Goal: Browse casually: Explore the website without a specific task or goal

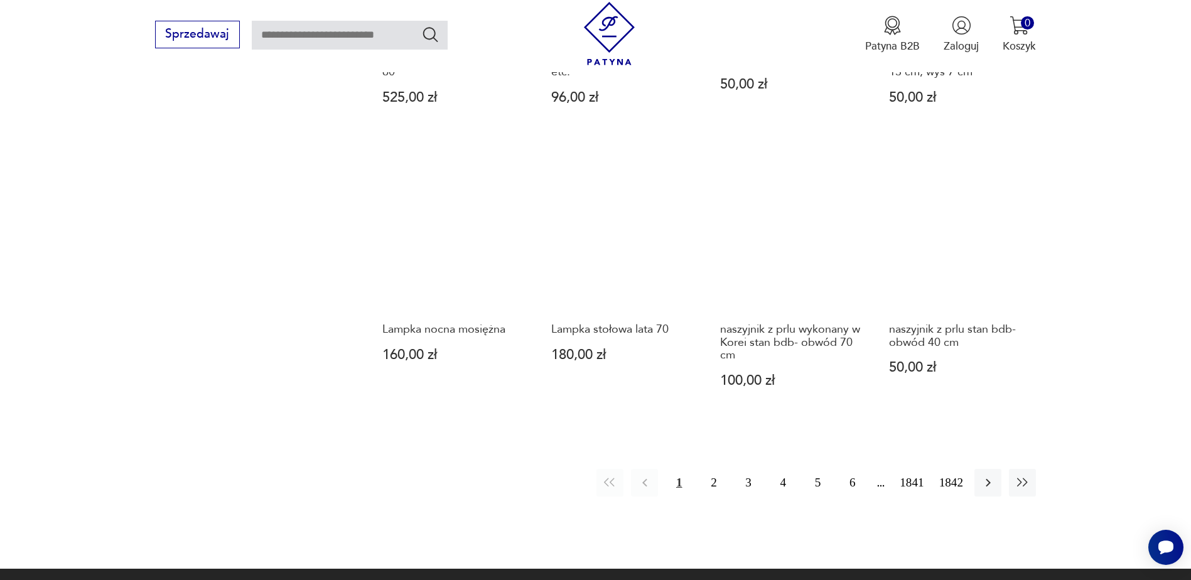
scroll to position [1216, 0]
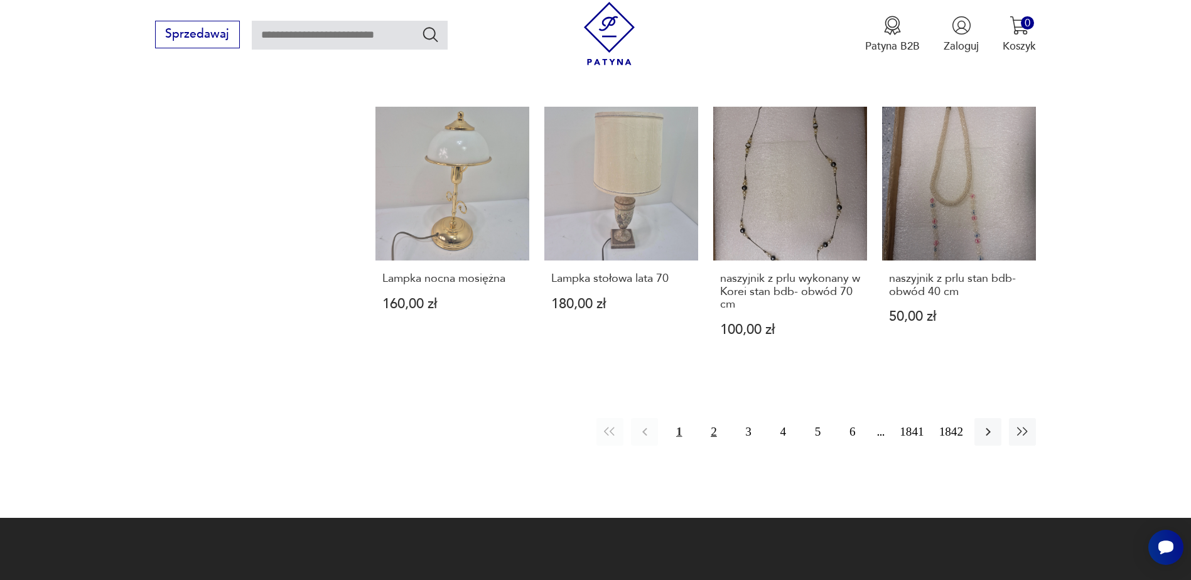
click at [712, 429] on button "2" at bounding box center [713, 431] width 27 height 27
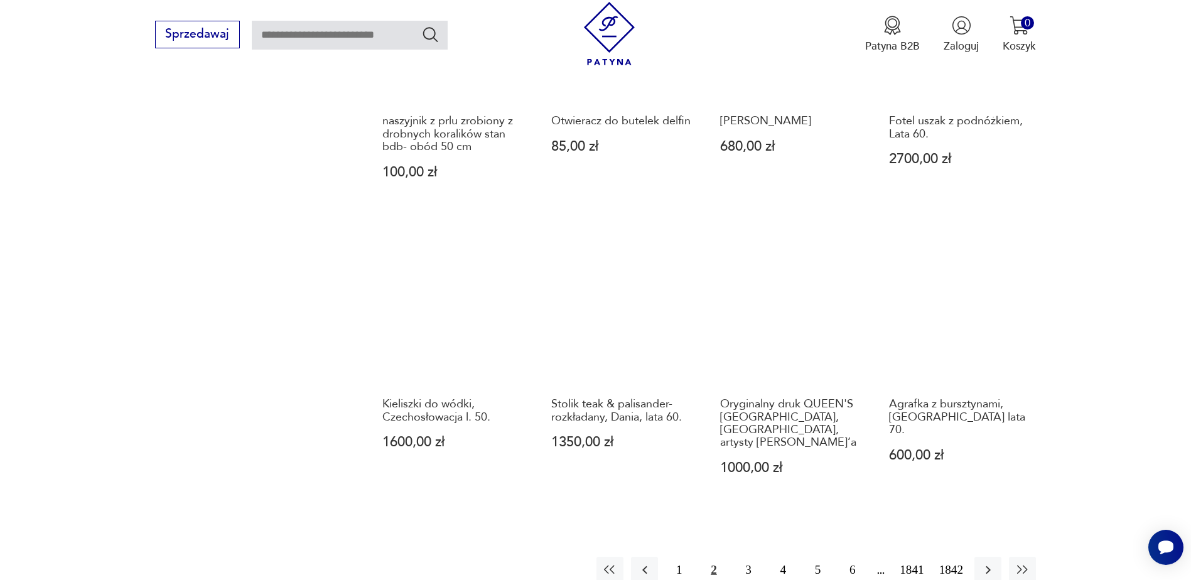
scroll to position [1155, 0]
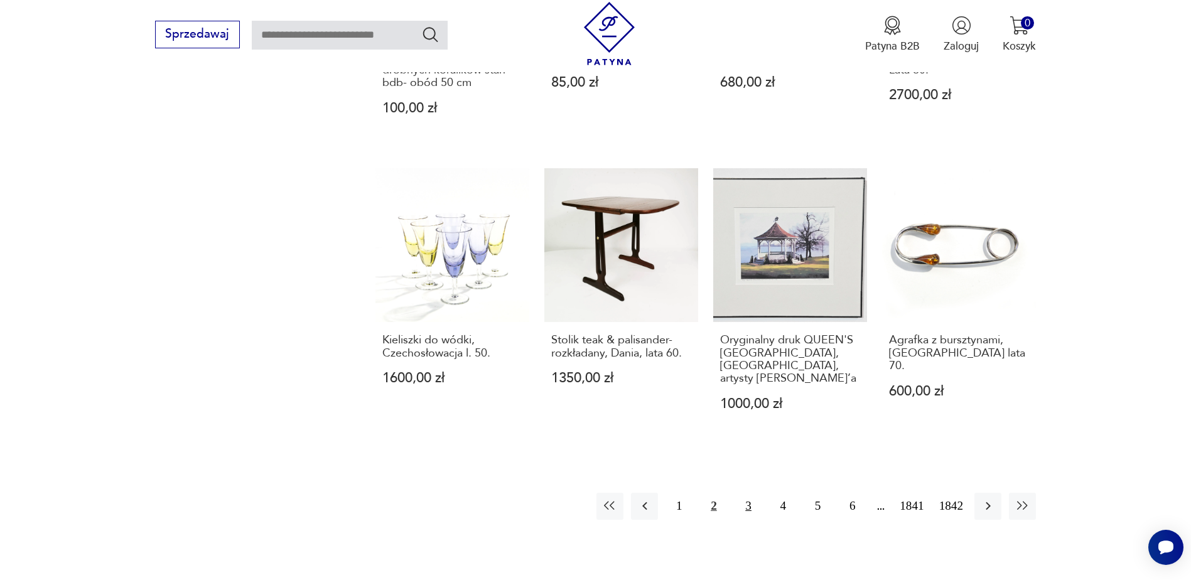
click at [747, 493] on button "3" at bounding box center [748, 506] width 27 height 27
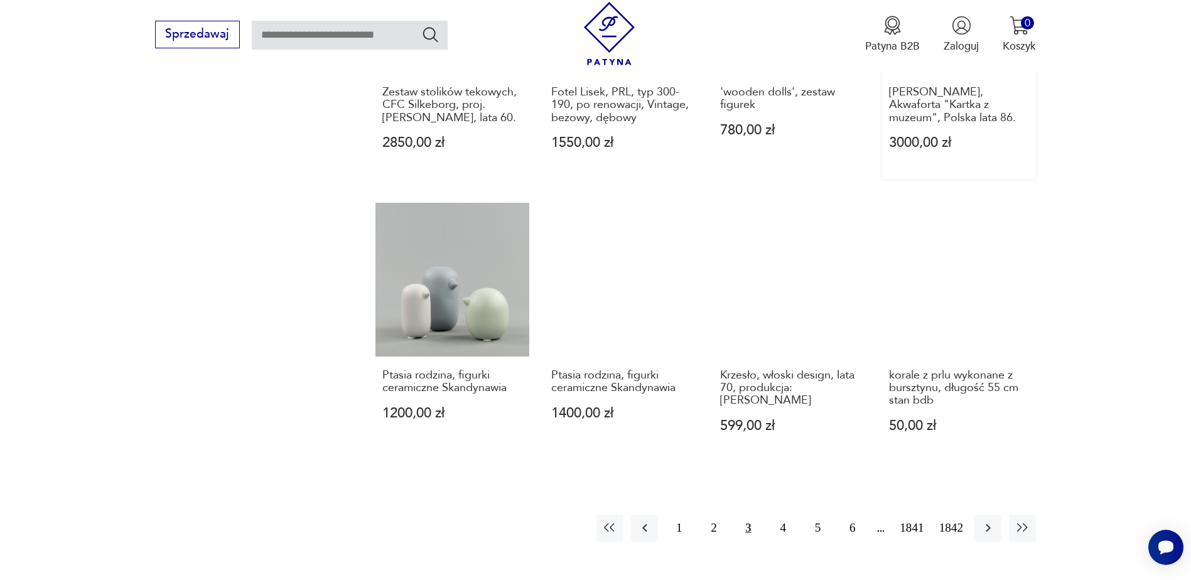
scroll to position [1155, 0]
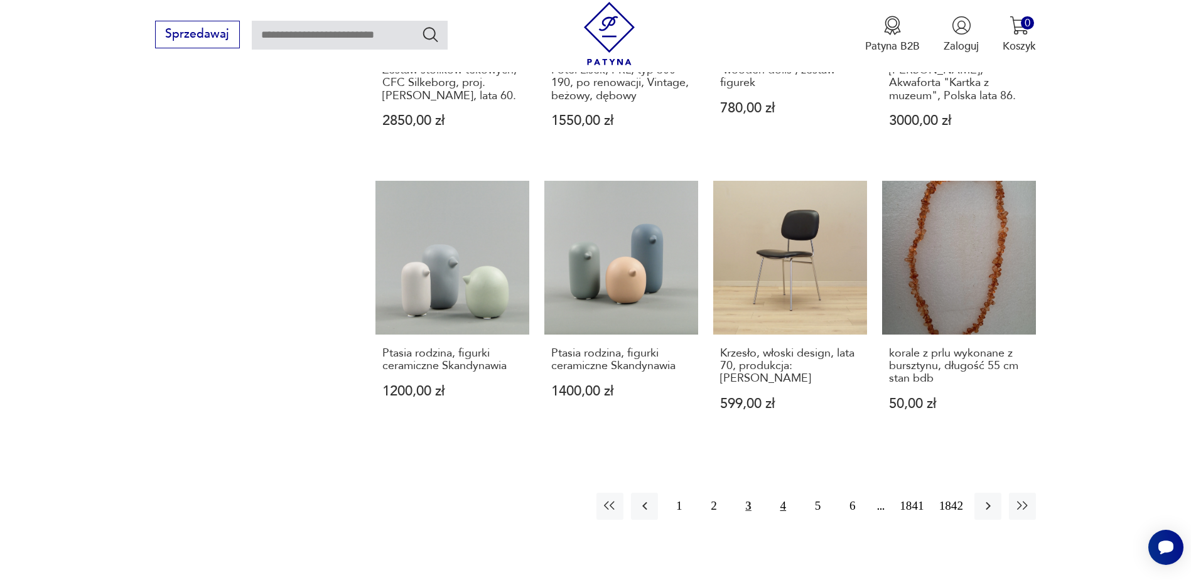
click at [784, 493] on button "4" at bounding box center [783, 506] width 27 height 27
click at [988, 499] on icon "button" at bounding box center [988, 506] width 15 height 15
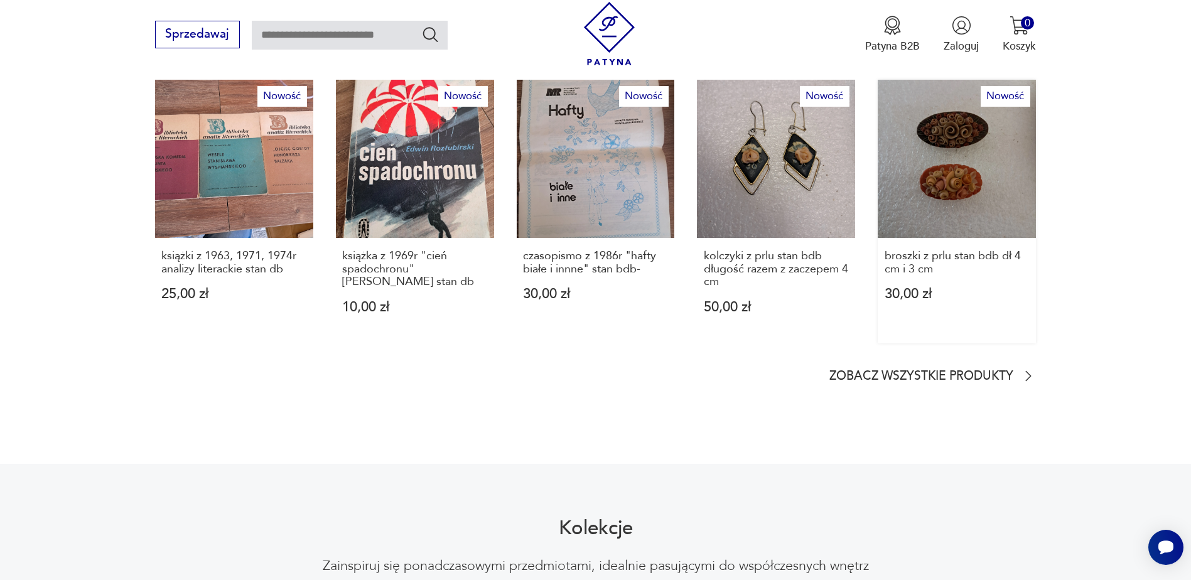
scroll to position [879, 0]
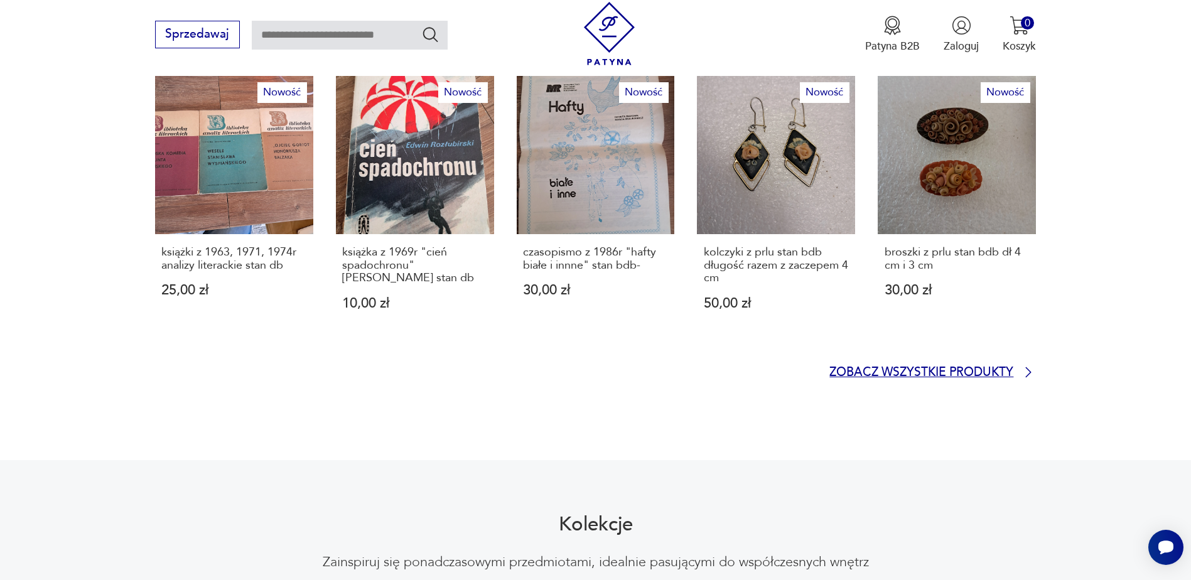
click at [990, 368] on p "Zobacz wszystkie produkty" at bounding box center [921, 373] width 184 height 10
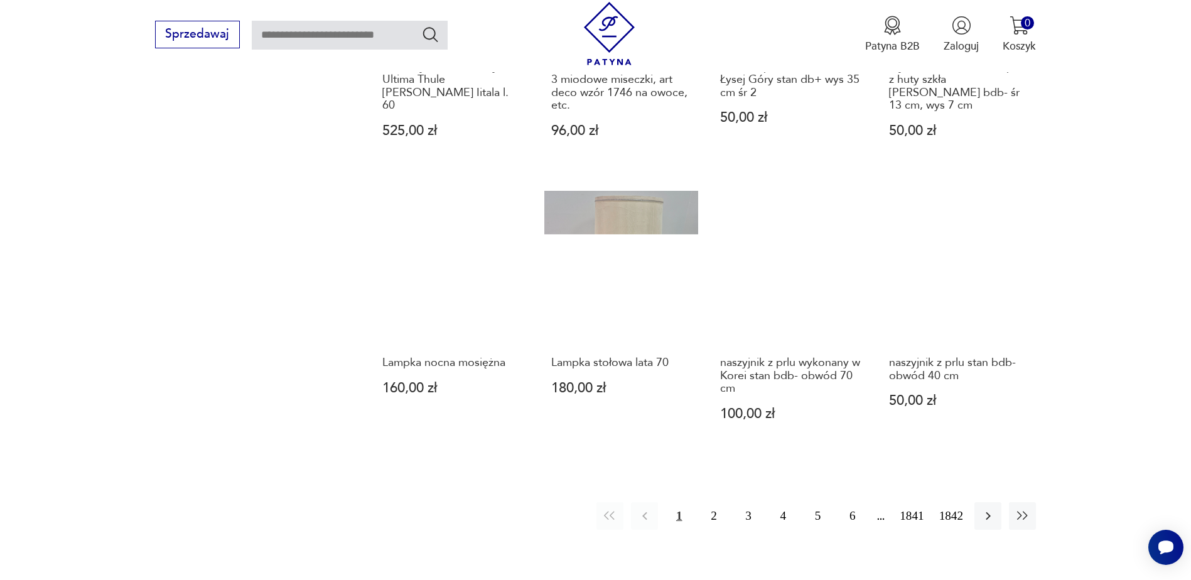
scroll to position [1216, 0]
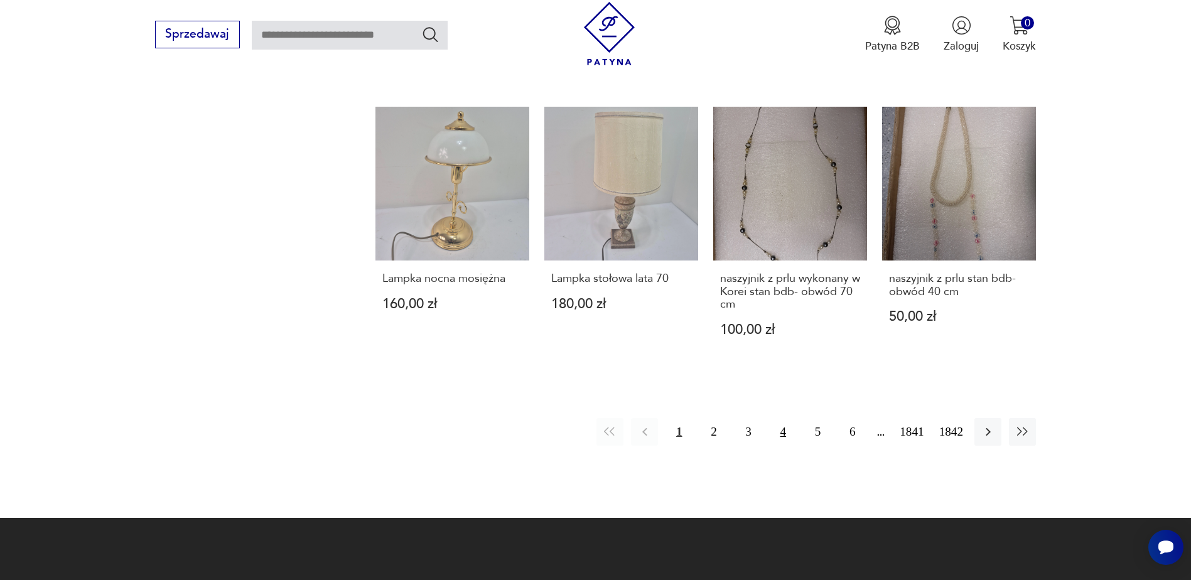
click at [784, 434] on button "4" at bounding box center [783, 431] width 27 height 27
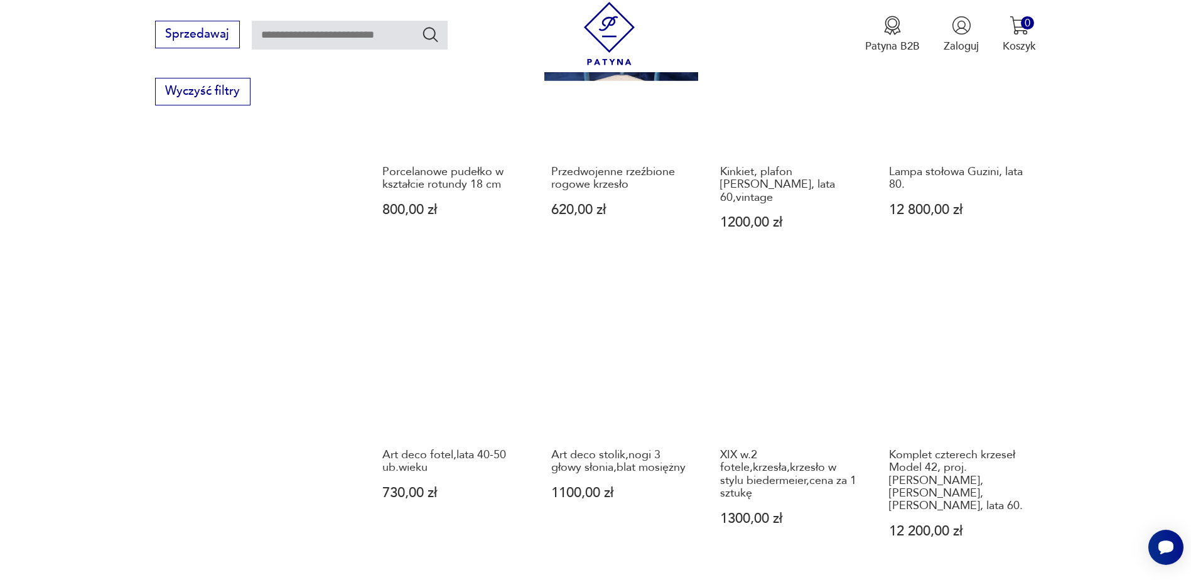
scroll to position [1092, 0]
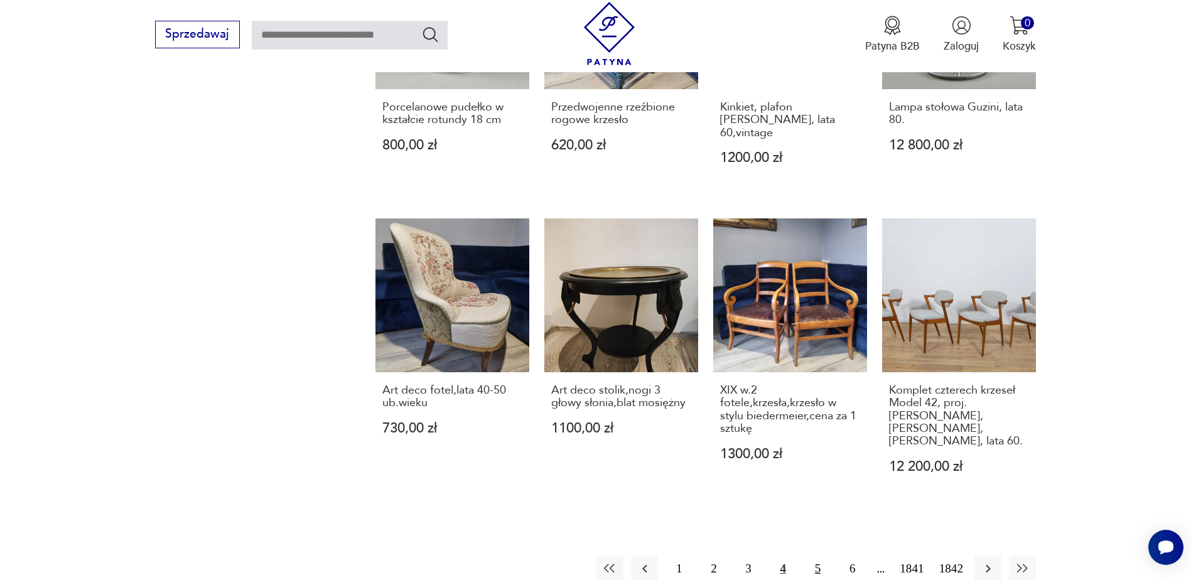
click at [817, 556] on button "5" at bounding box center [817, 569] width 27 height 27
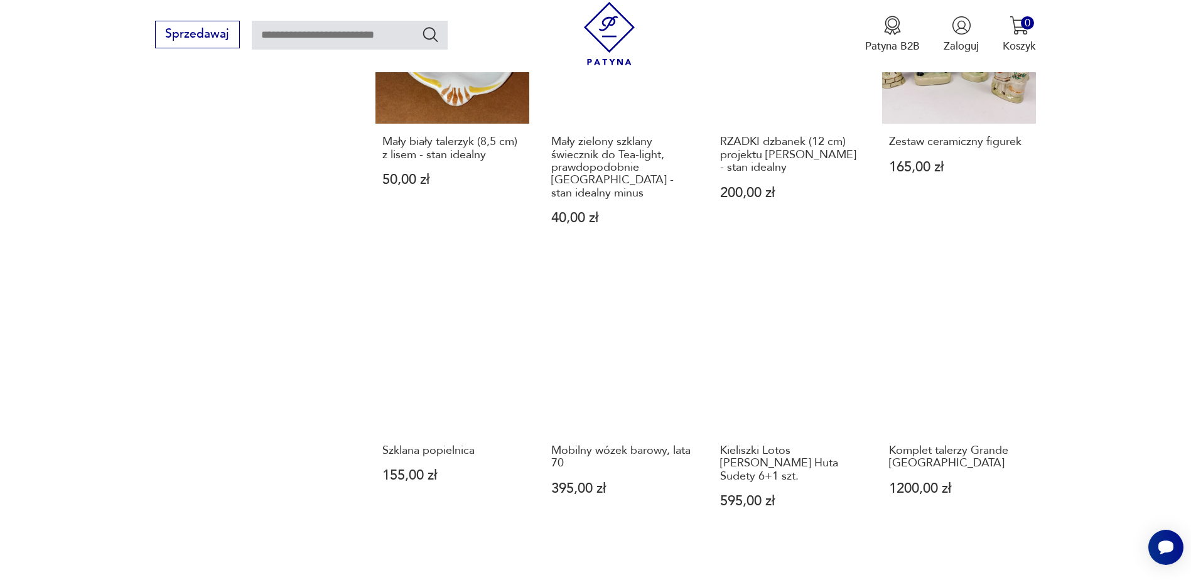
scroll to position [1155, 0]
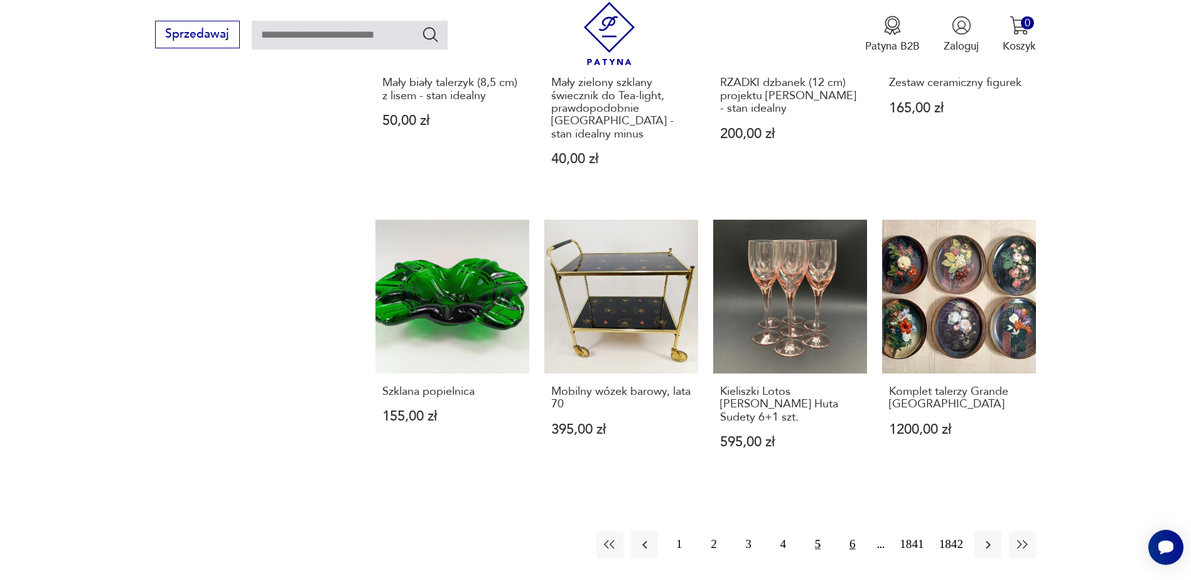
click at [850, 531] on button "6" at bounding box center [852, 544] width 27 height 27
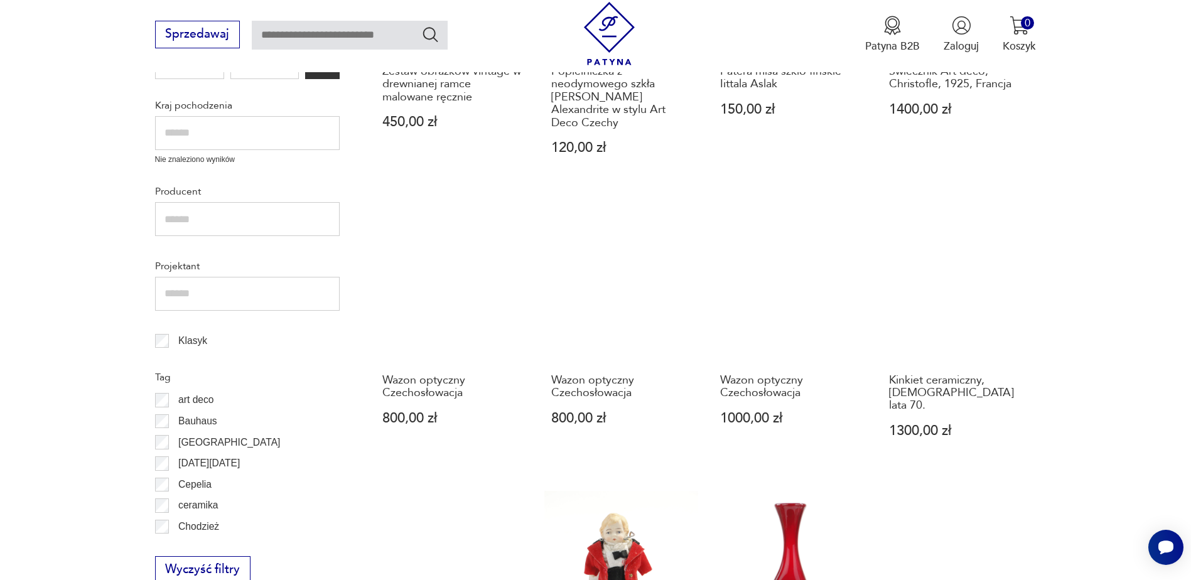
scroll to position [527, 0]
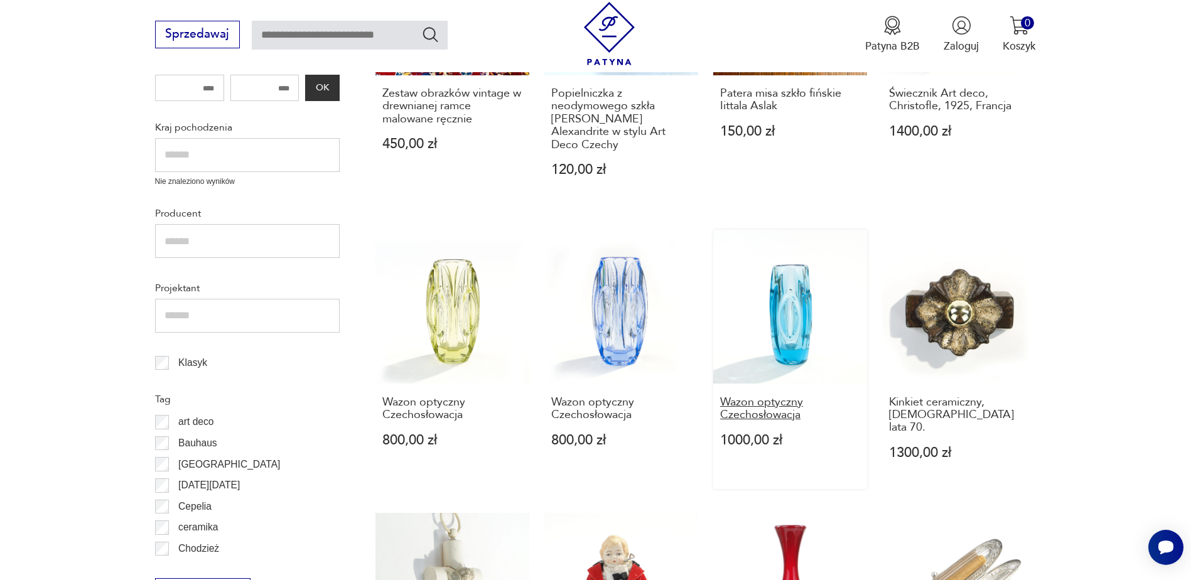
click at [773, 399] on h3 "Wazon optyczny Czechosłowacja" at bounding box center [790, 409] width 140 height 26
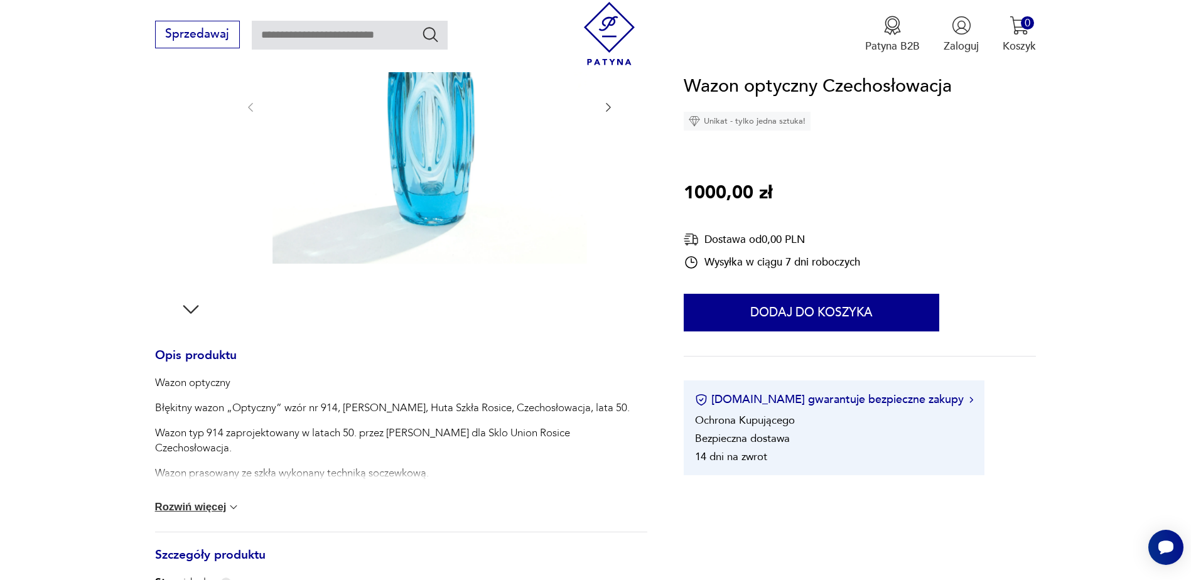
scroll to position [126, 0]
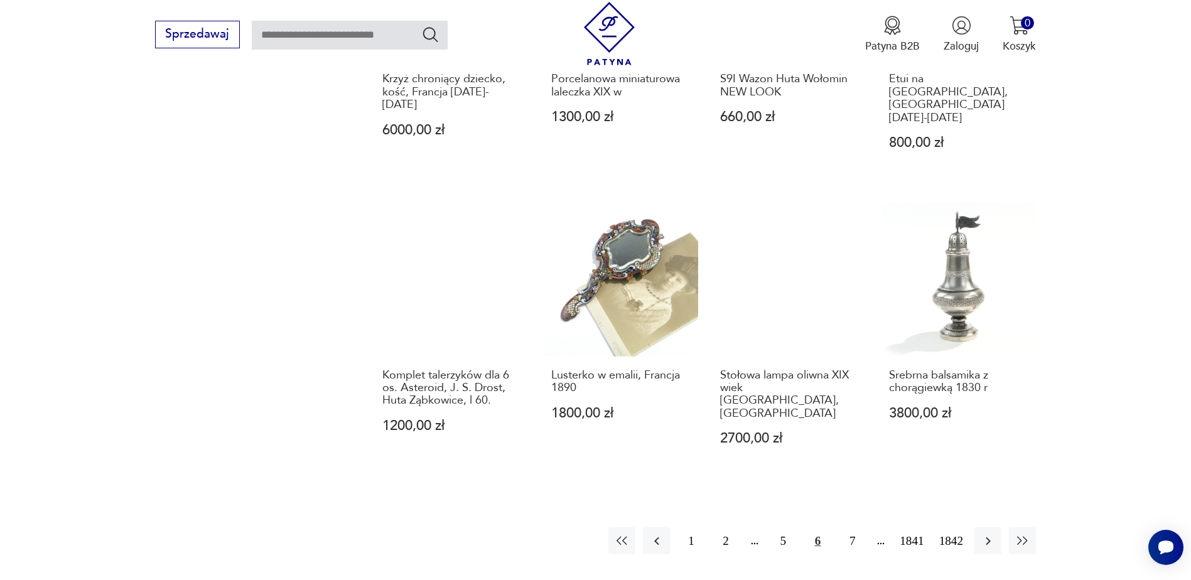
scroll to position [1155, 0]
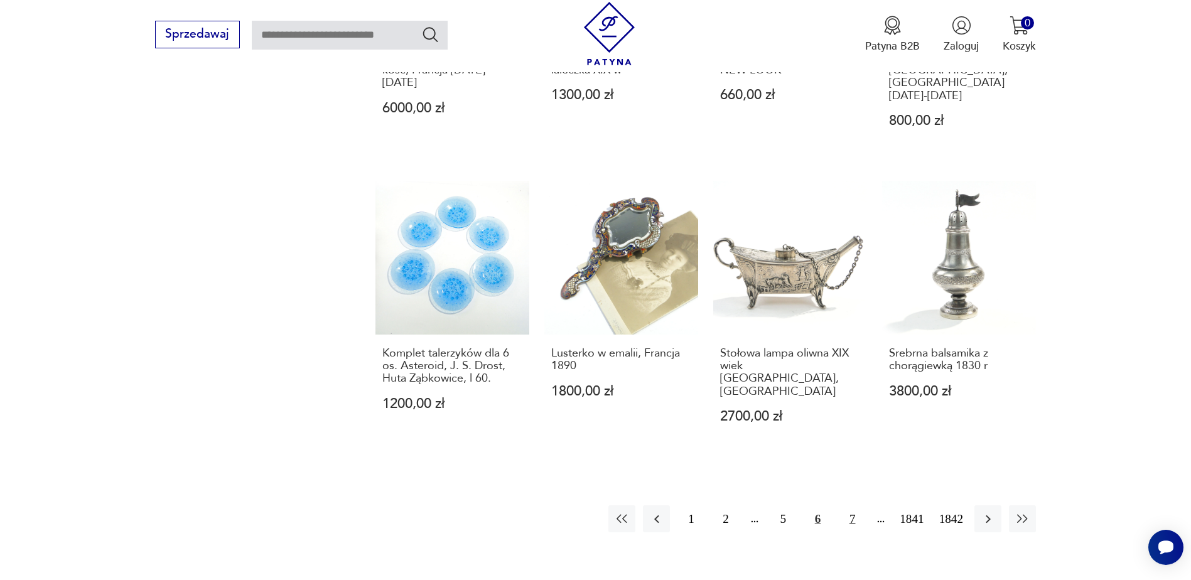
click at [857, 505] on button "7" at bounding box center [852, 518] width 27 height 27
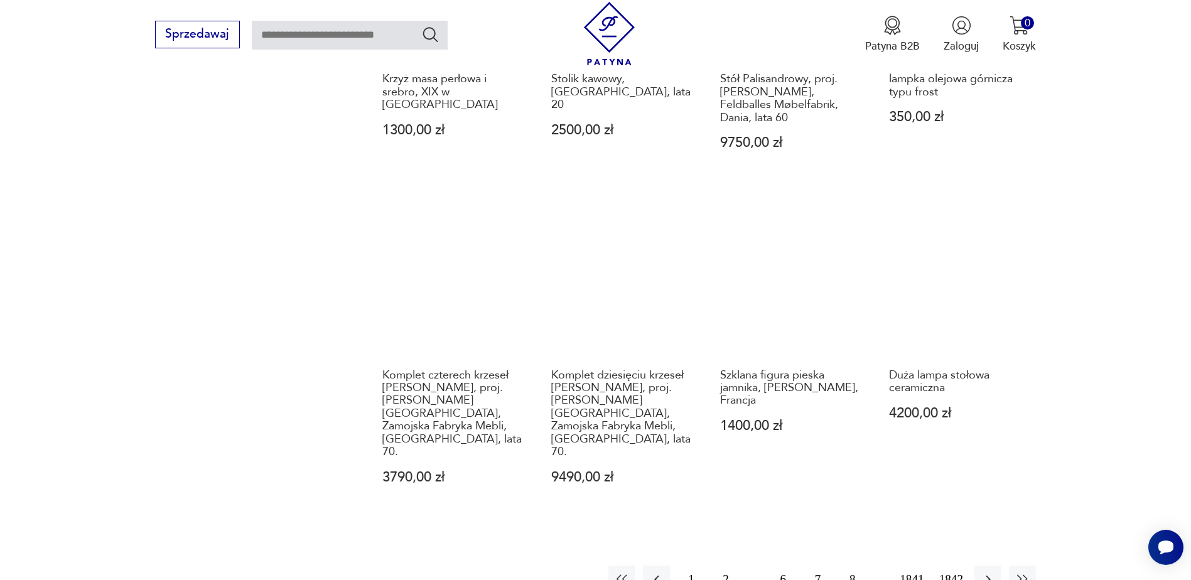
scroll to position [1155, 0]
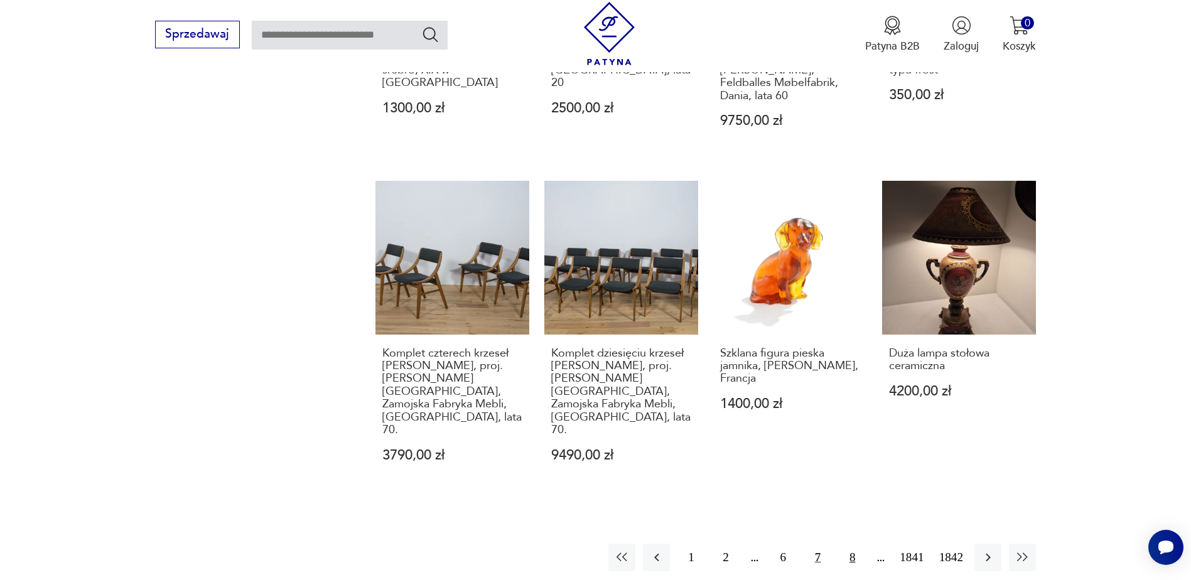
click at [853, 544] on button "8" at bounding box center [852, 557] width 27 height 27
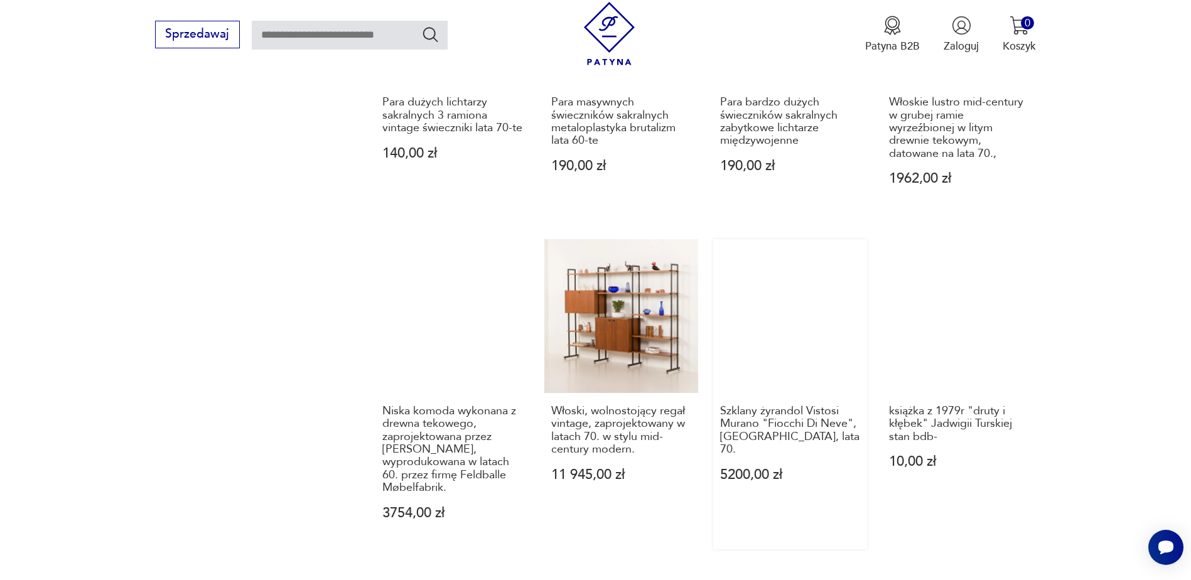
scroll to position [1217, 0]
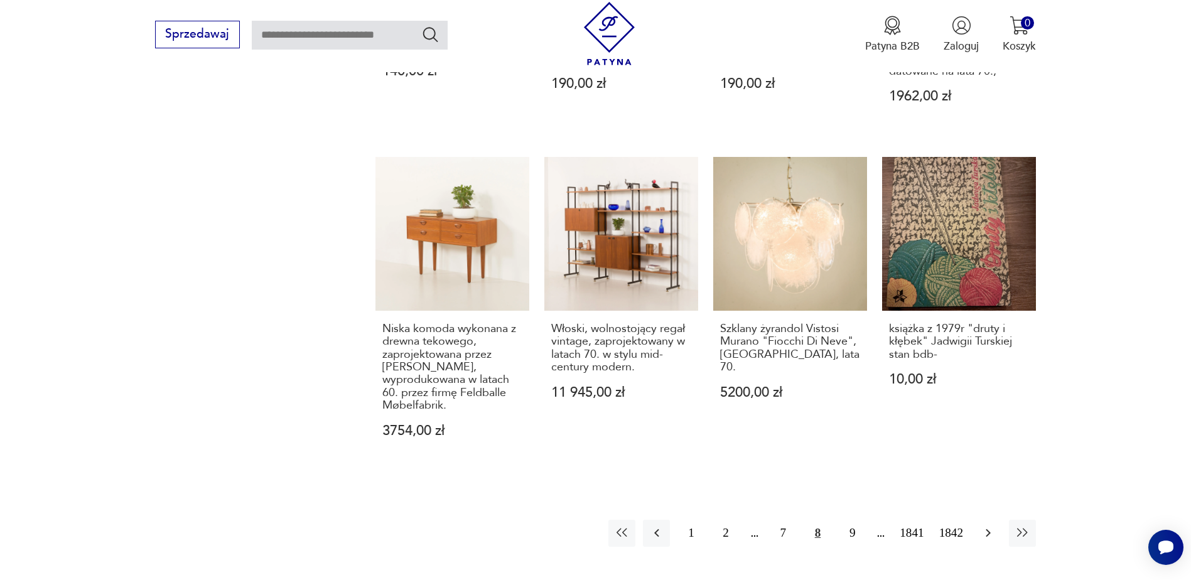
click at [986, 526] on icon "button" at bounding box center [988, 533] width 15 height 15
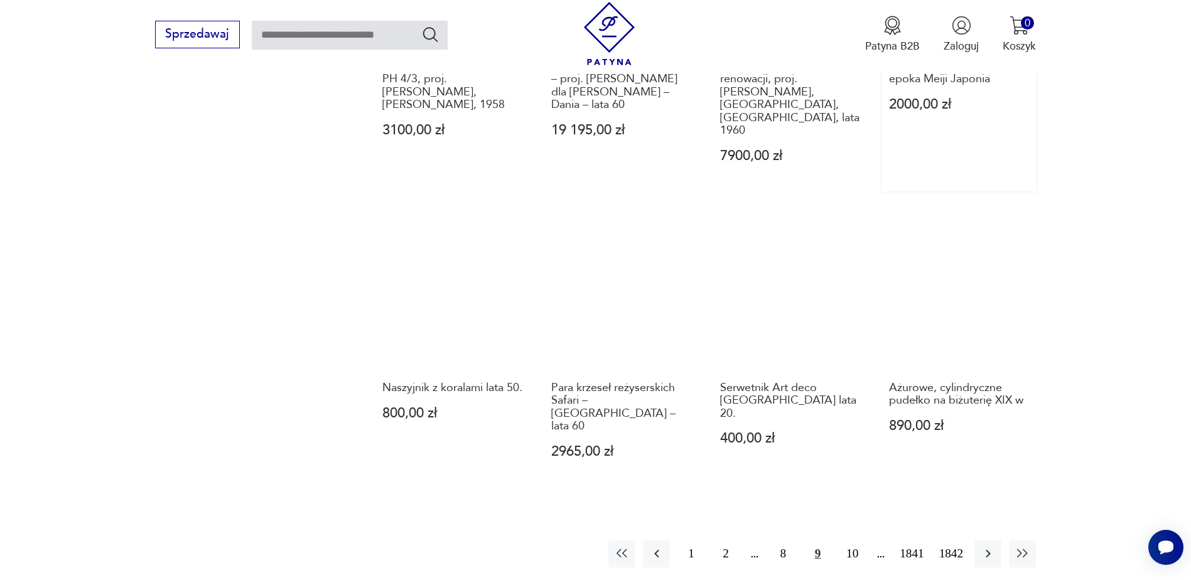
scroll to position [1155, 0]
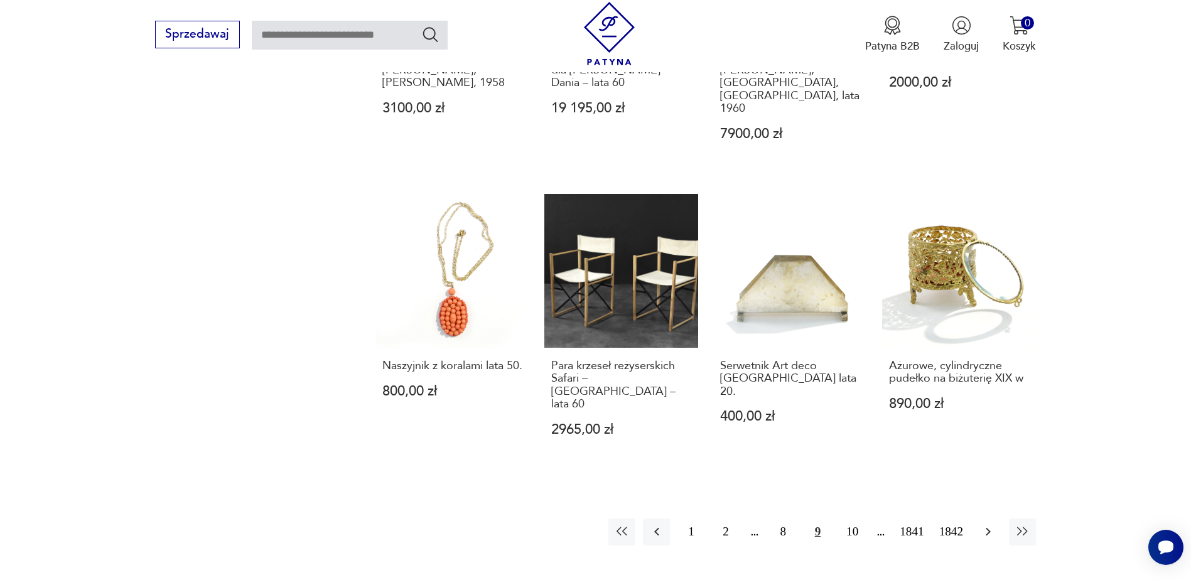
click at [985, 524] on icon "button" at bounding box center [988, 531] width 15 height 15
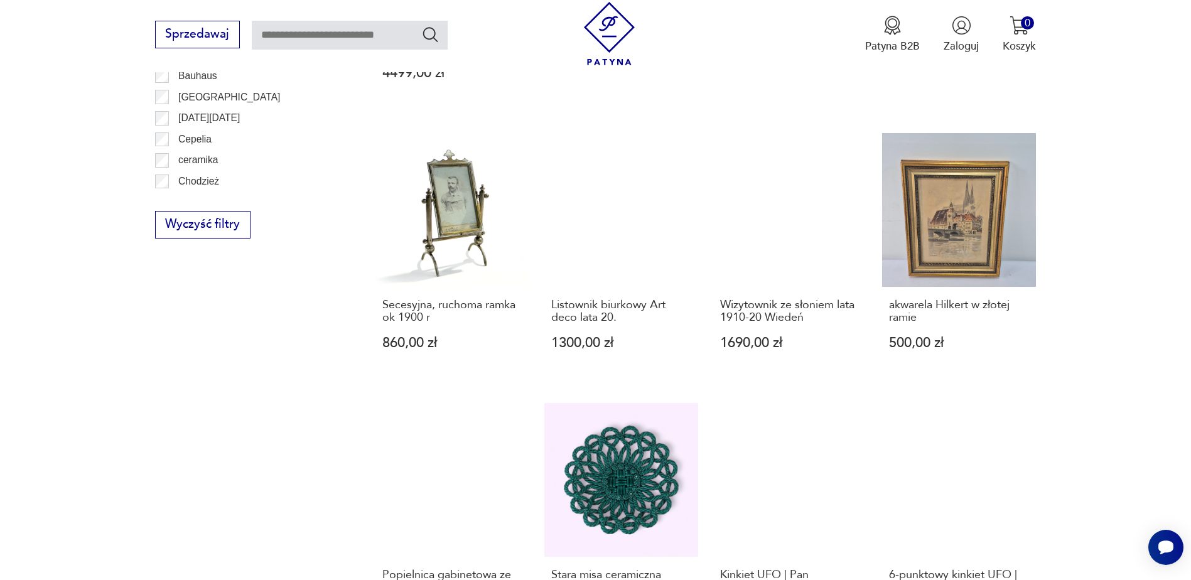
scroll to position [1092, 0]
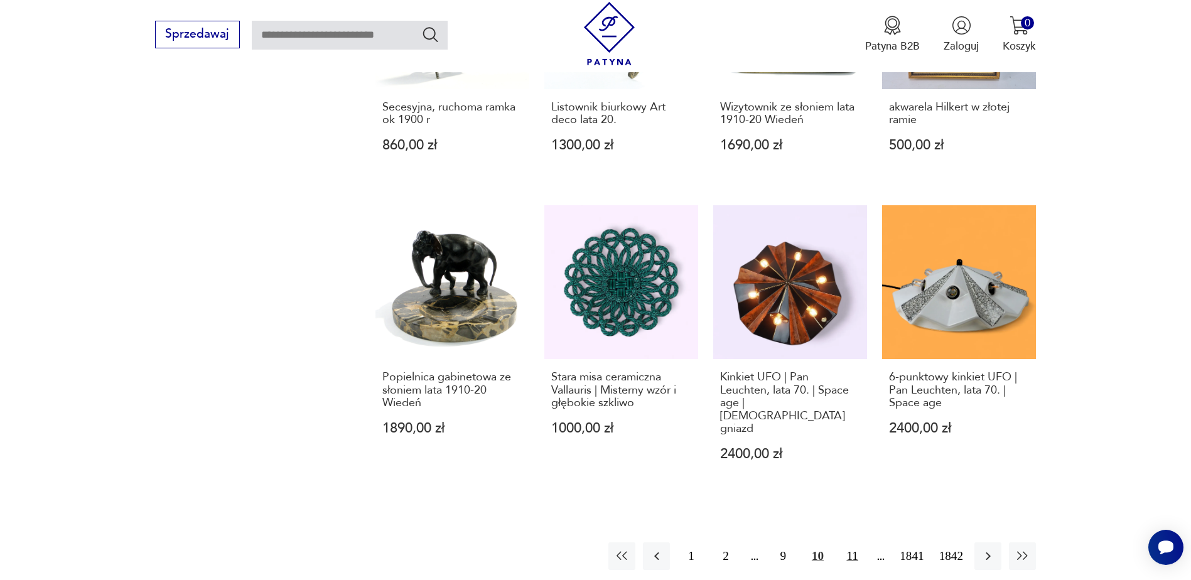
click at [856, 542] on button "11" at bounding box center [852, 555] width 27 height 27
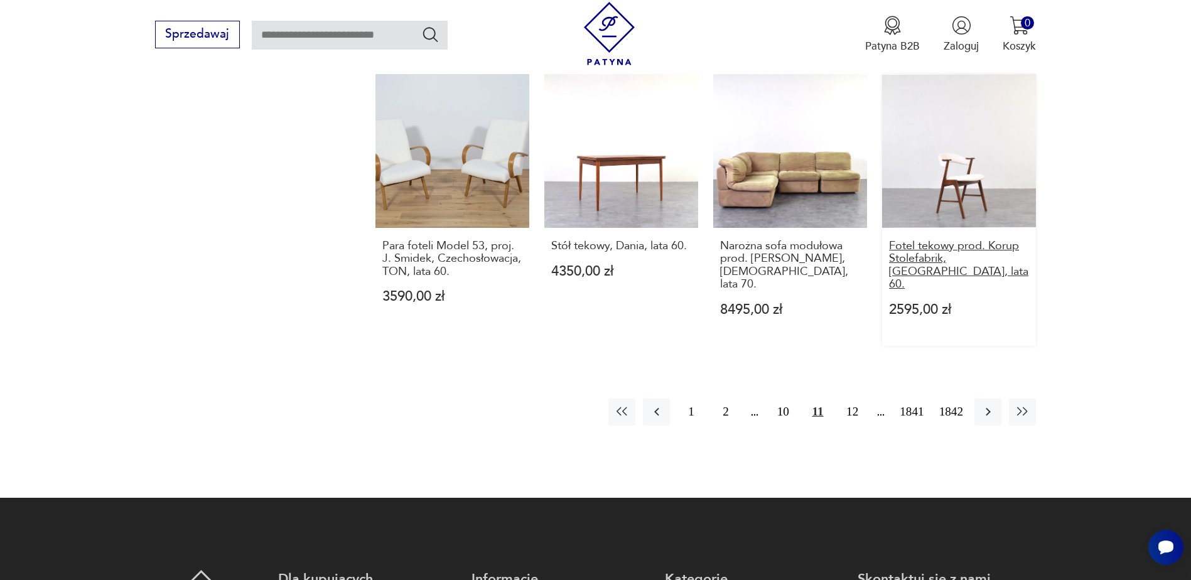
scroll to position [1280, 0]
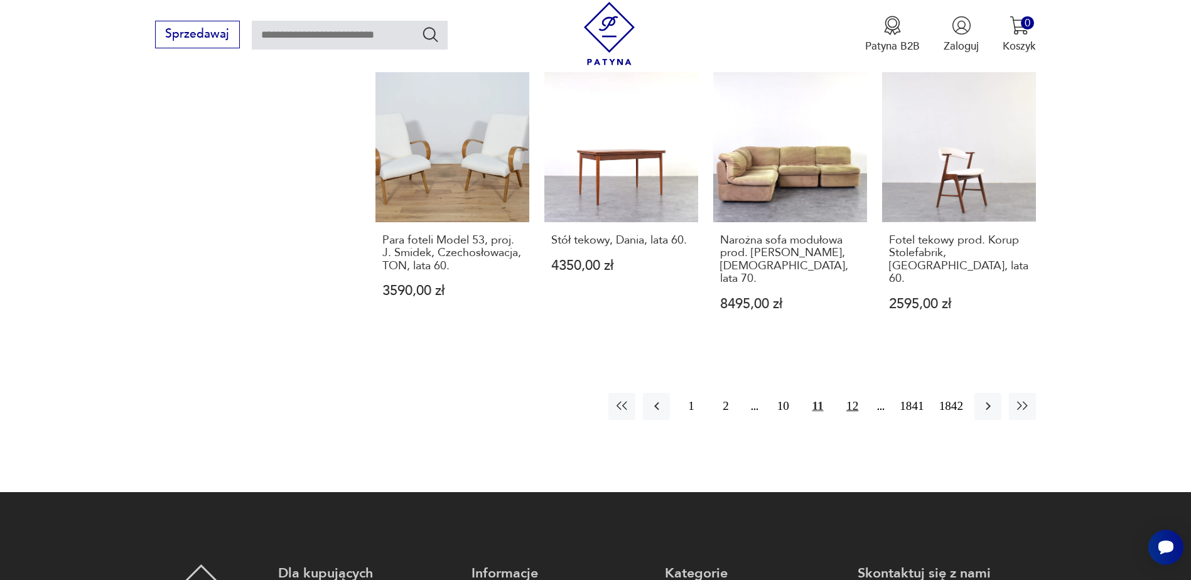
click at [853, 393] on button "12" at bounding box center [852, 406] width 27 height 27
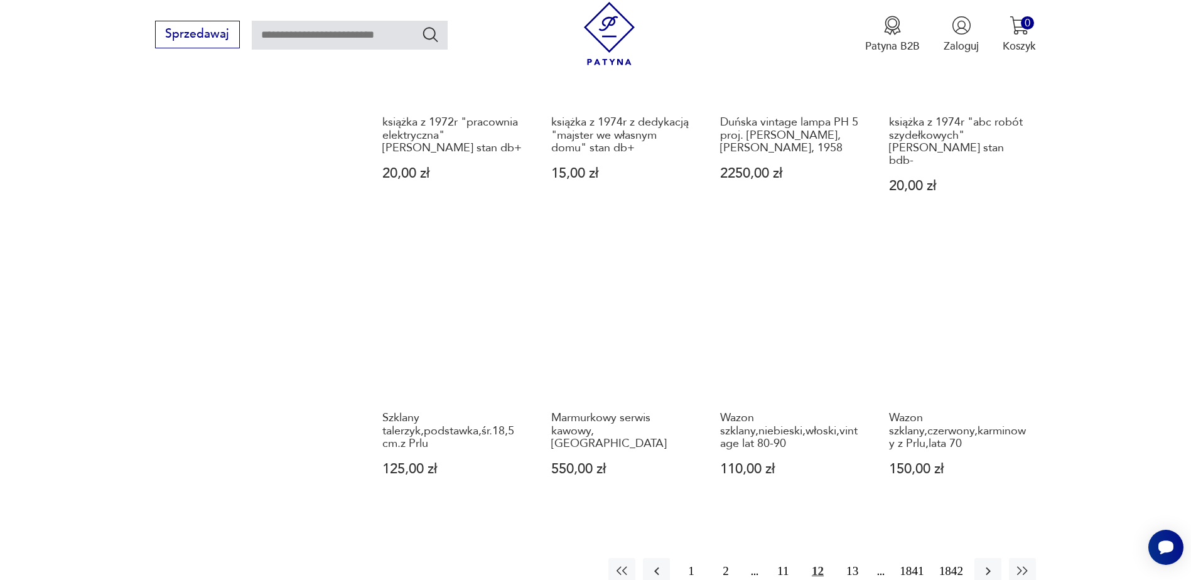
scroll to position [1155, 0]
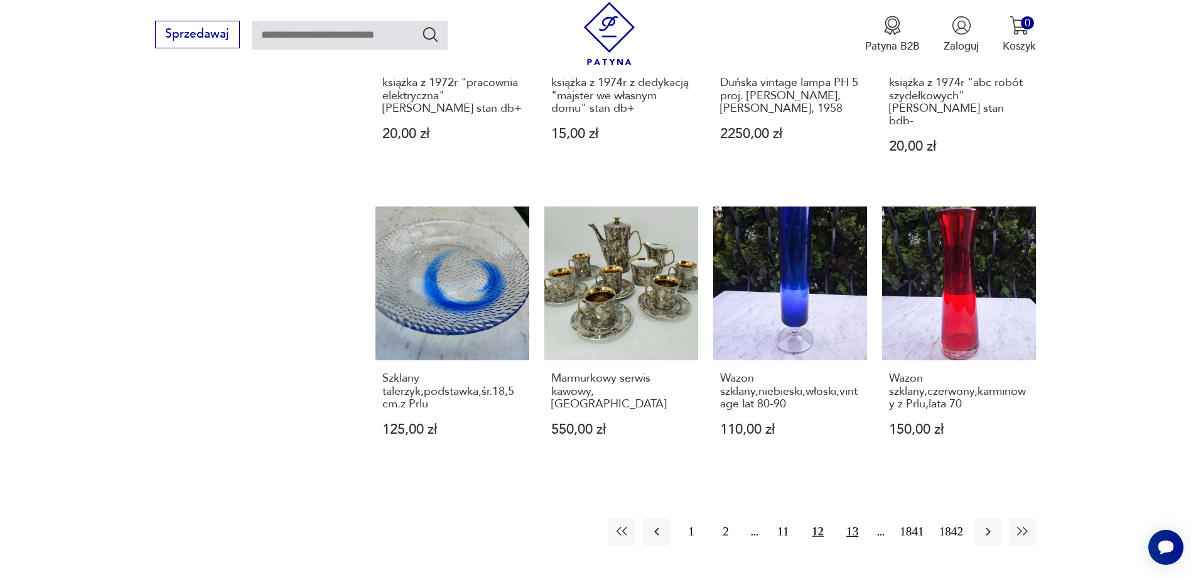
click at [850, 519] on button "13" at bounding box center [852, 532] width 27 height 27
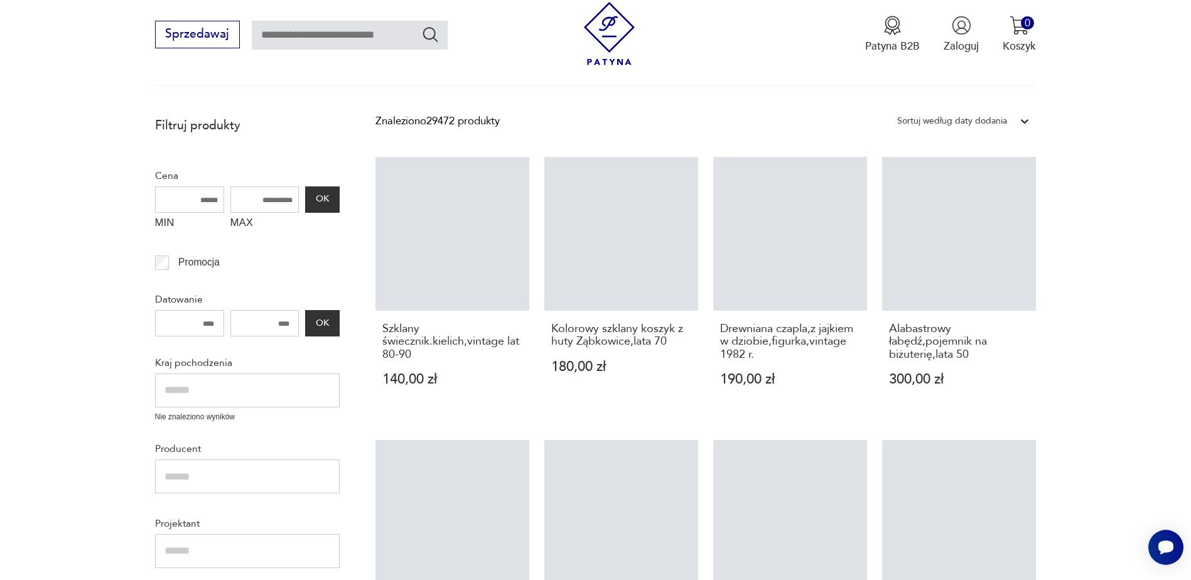
scroll to position [213, 0]
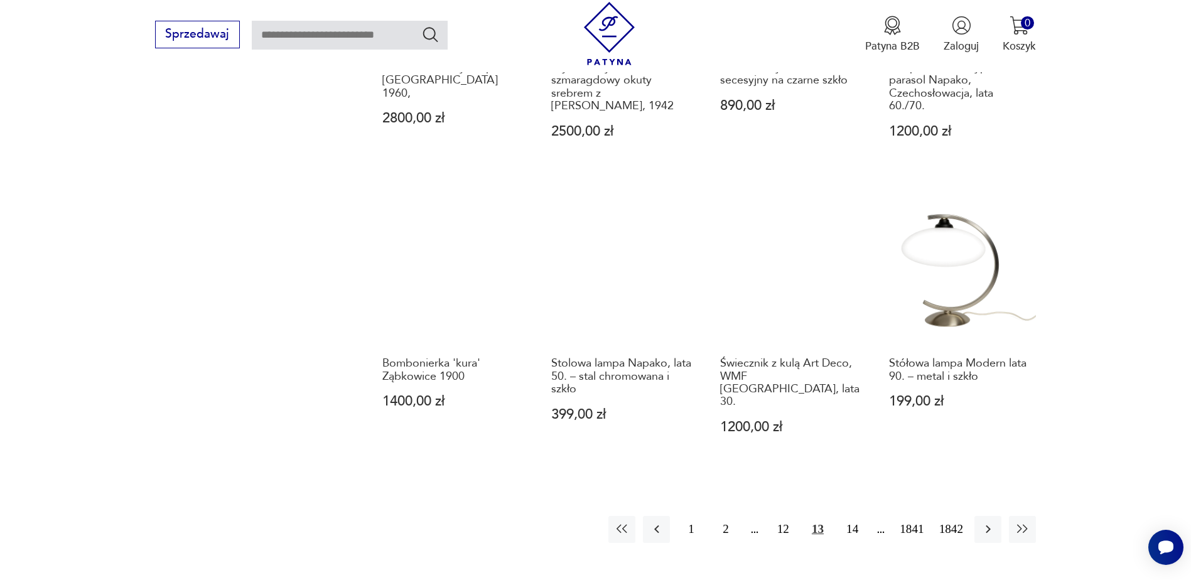
scroll to position [1153, 0]
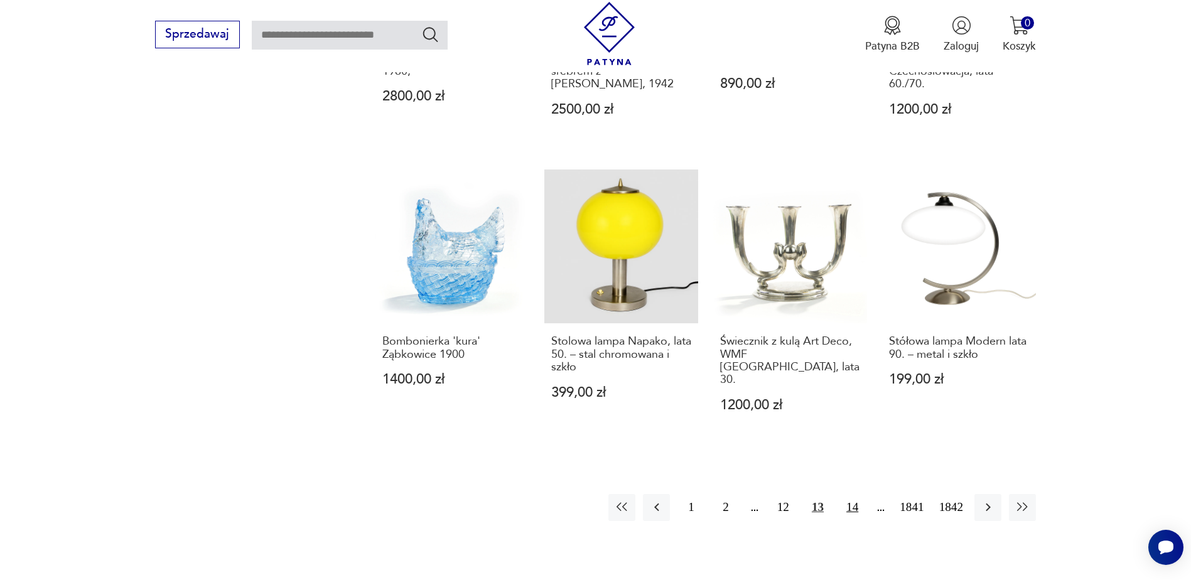
click at [856, 499] on button "14" at bounding box center [852, 507] width 27 height 27
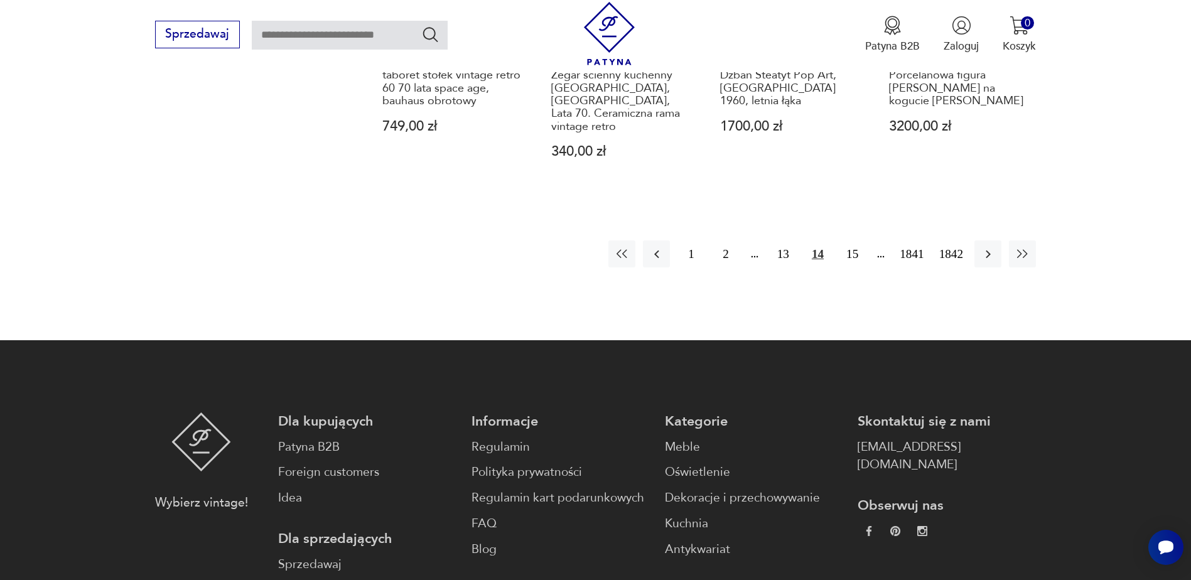
scroll to position [1469, 0]
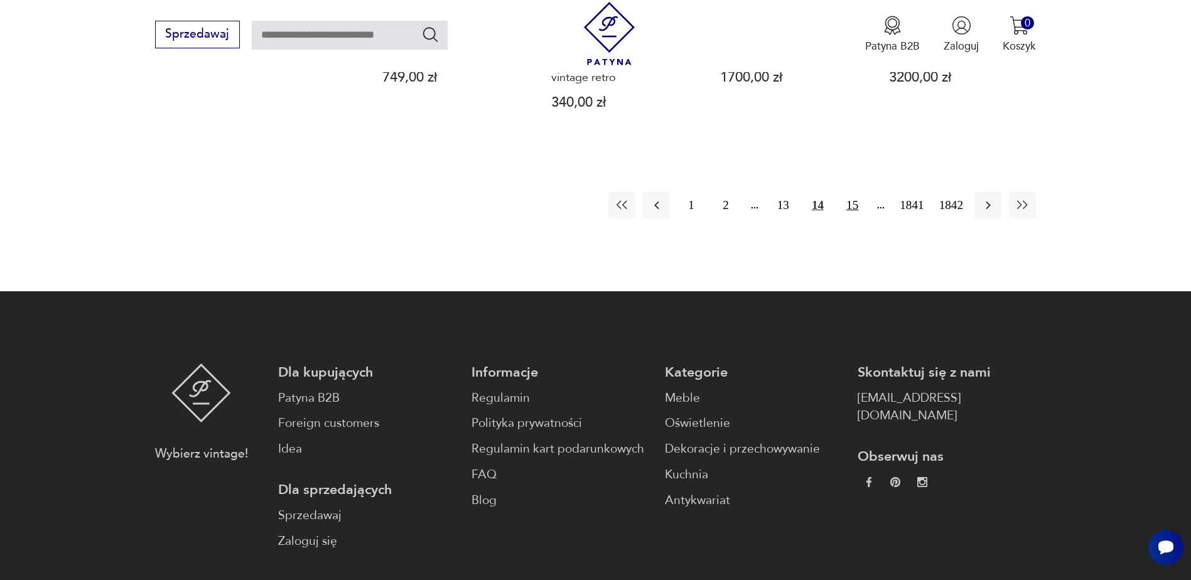
click at [849, 192] on button "15" at bounding box center [852, 205] width 27 height 27
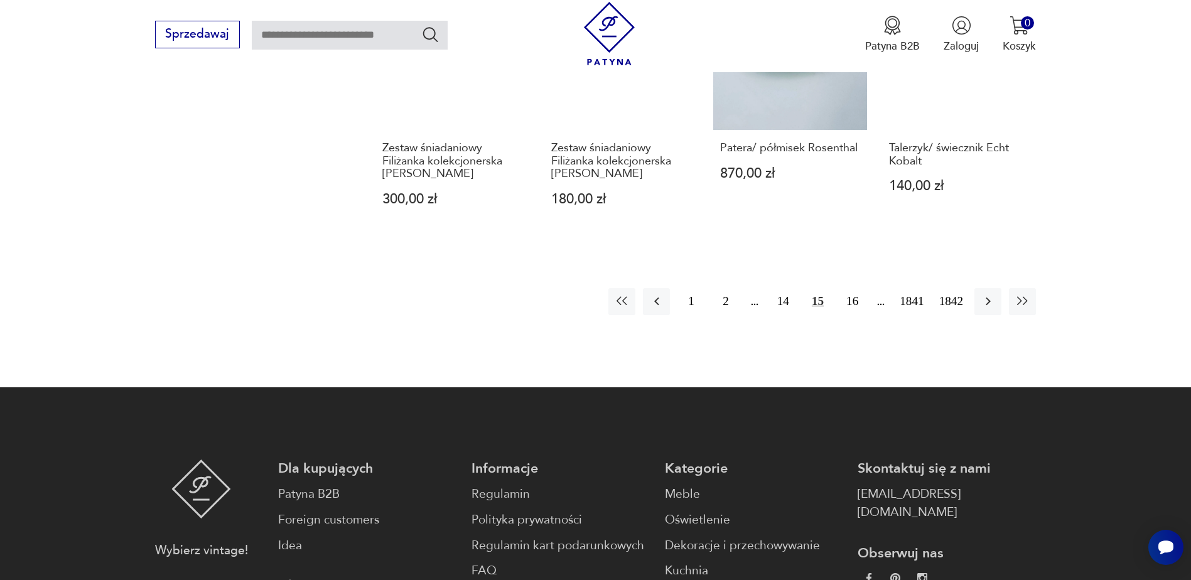
scroll to position [1343, 0]
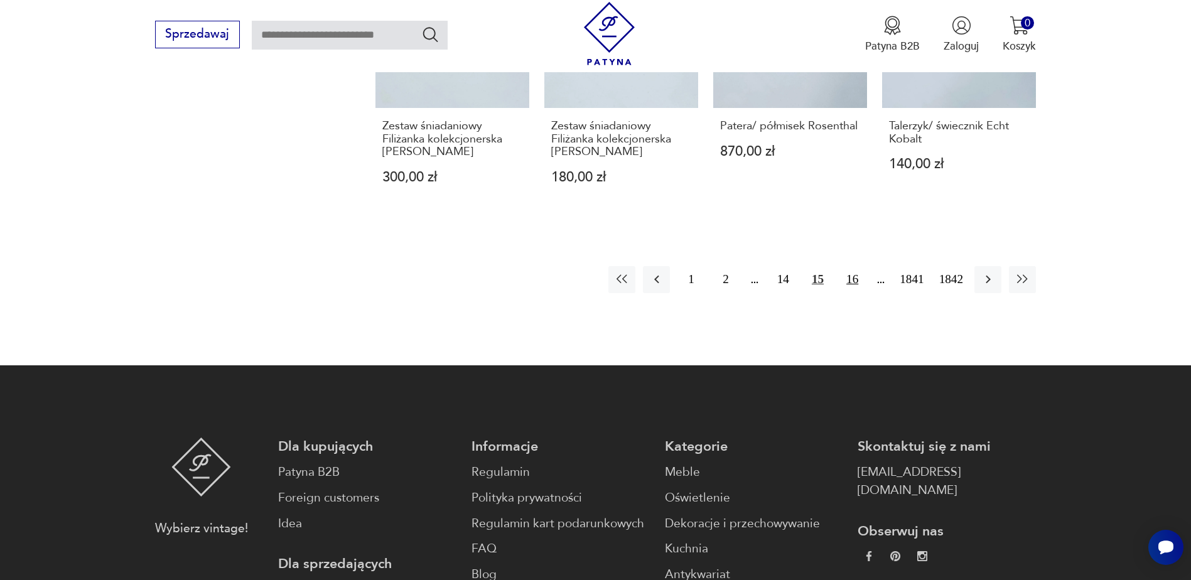
click at [858, 291] on button "16" at bounding box center [852, 279] width 27 height 27
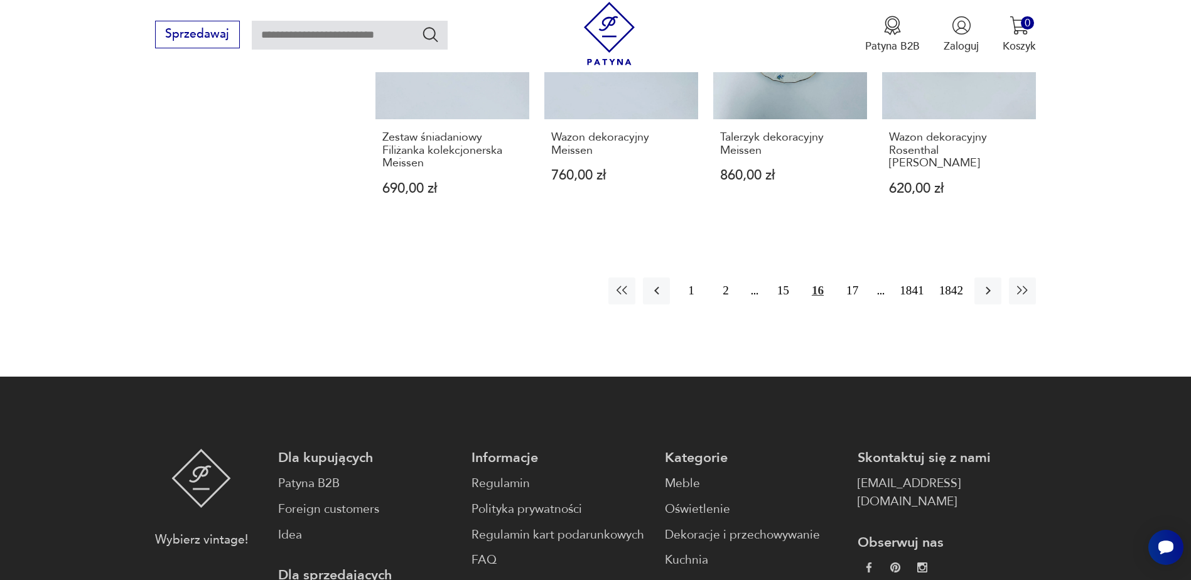
scroll to position [1343, 0]
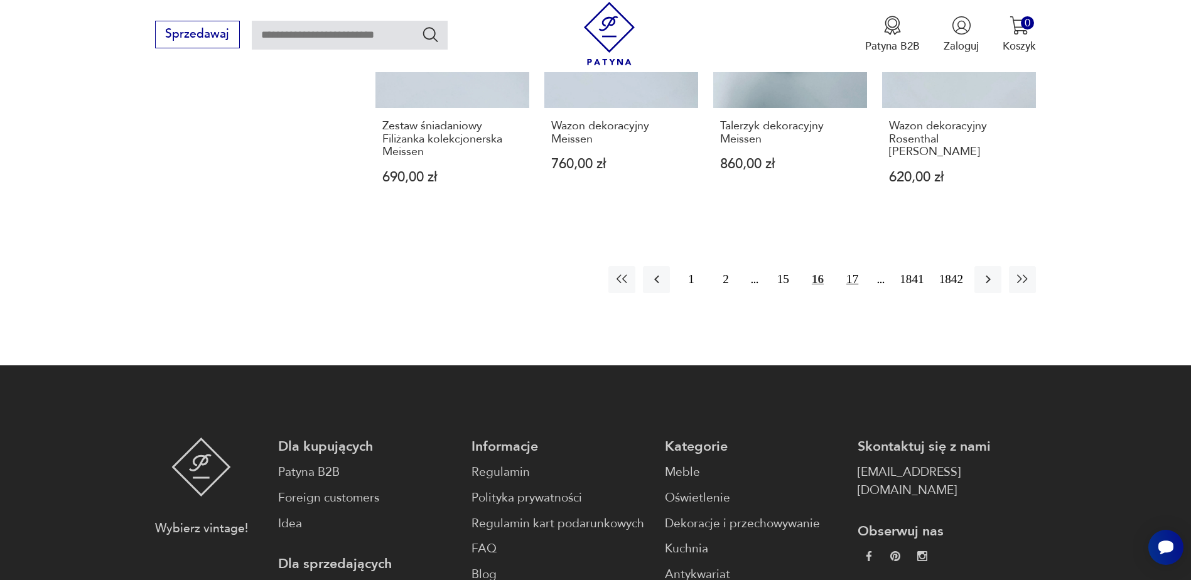
click at [854, 268] on button "17" at bounding box center [852, 279] width 27 height 27
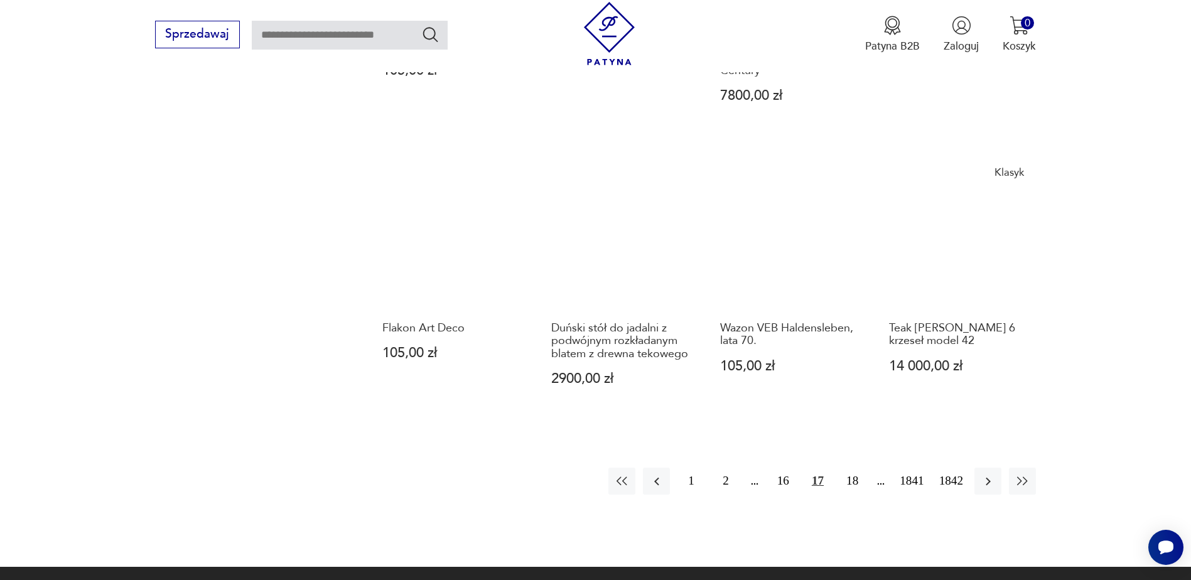
scroll to position [1155, 0]
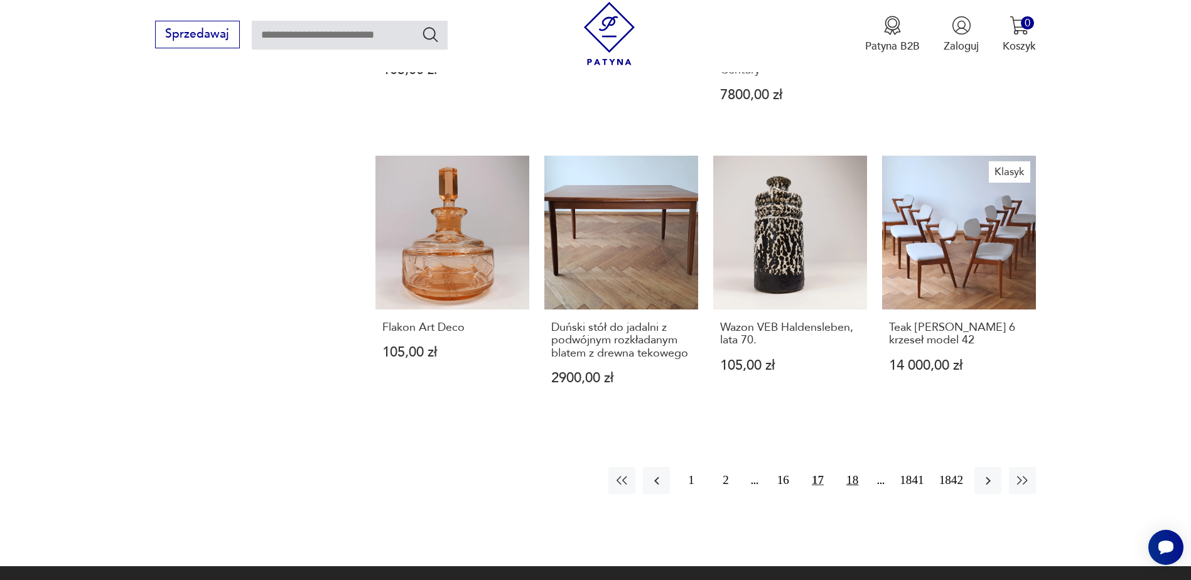
click at [853, 467] on button "18" at bounding box center [852, 480] width 27 height 27
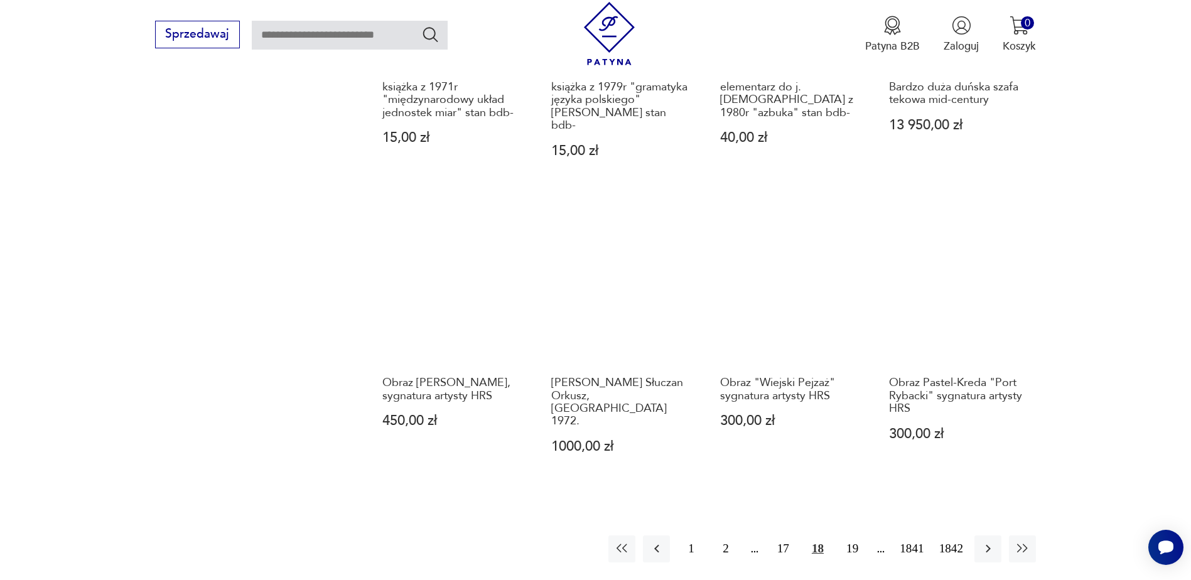
scroll to position [1280, 0]
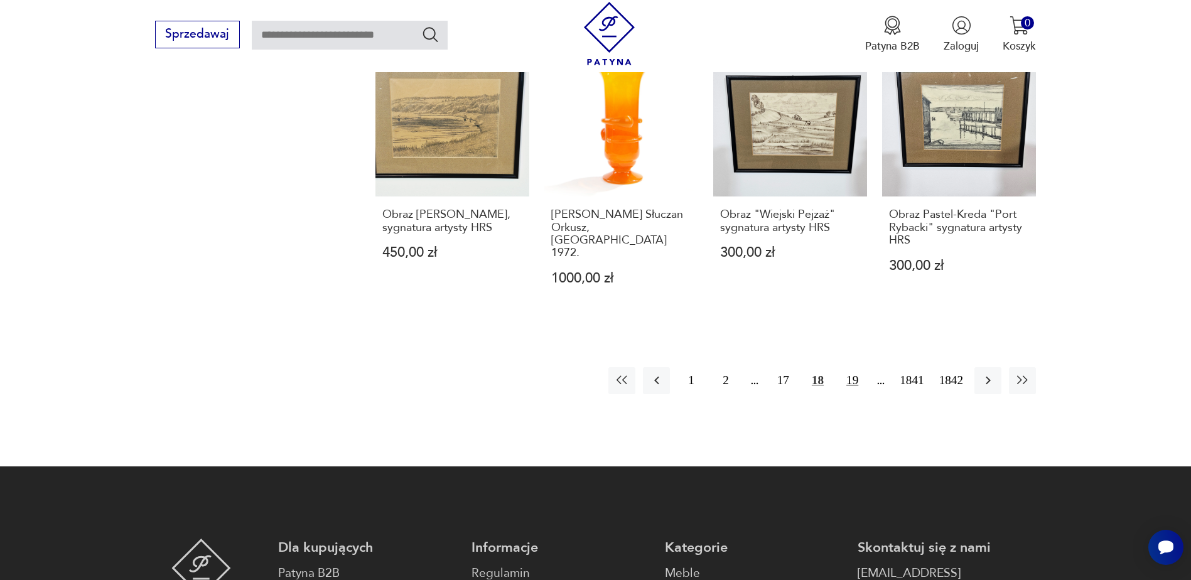
click at [853, 367] on button "19" at bounding box center [852, 380] width 27 height 27
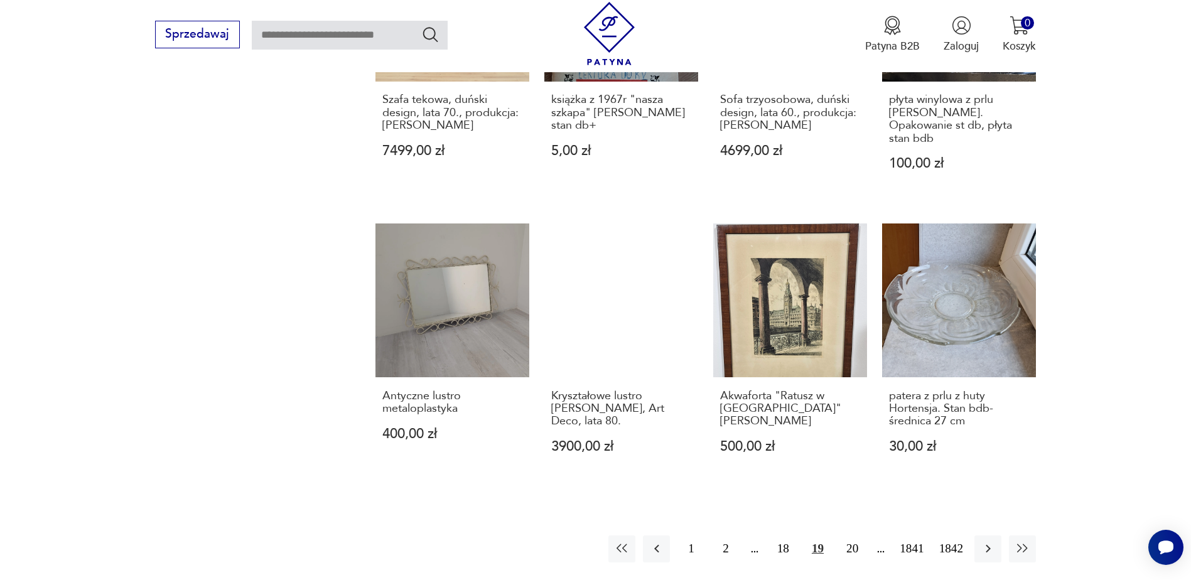
scroll to position [1217, 0]
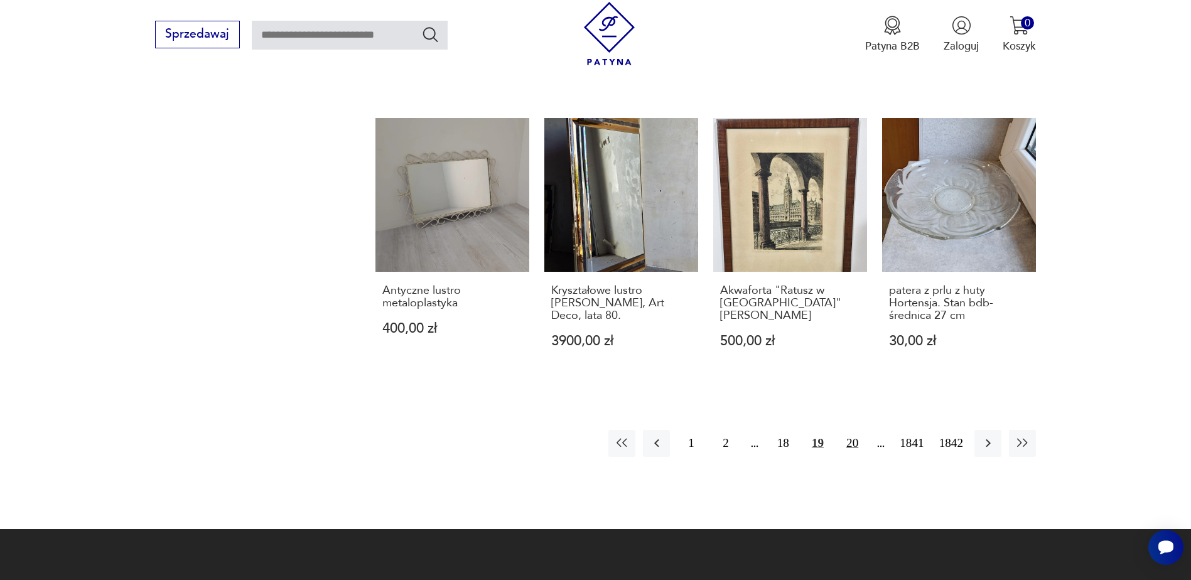
click at [848, 431] on button "20" at bounding box center [852, 443] width 27 height 27
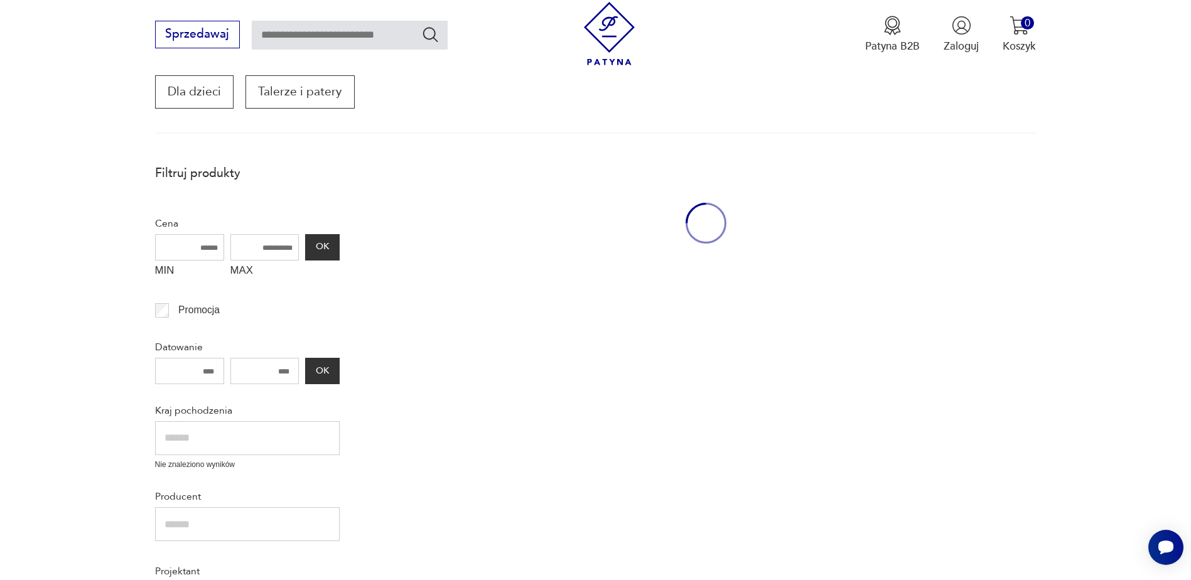
scroll to position [213, 0]
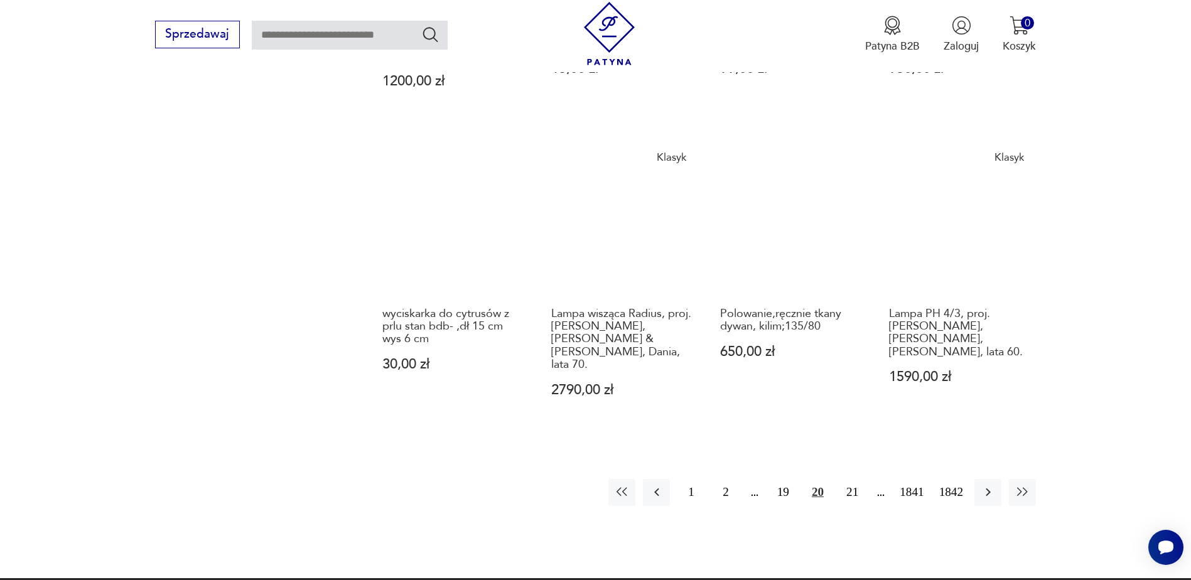
scroll to position [1216, 0]
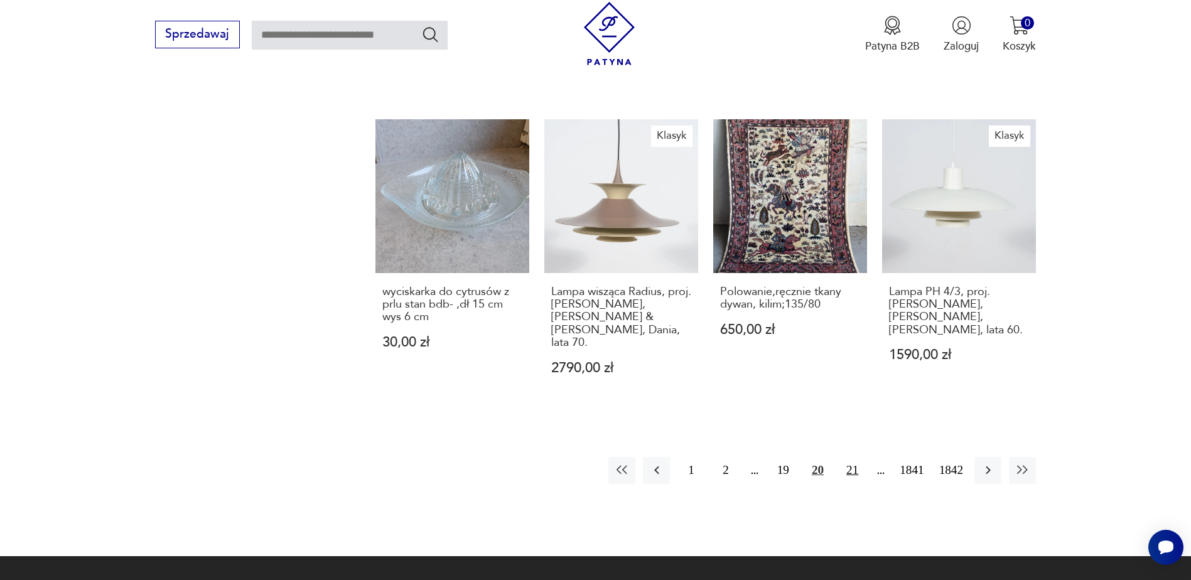
click at [856, 457] on button "21" at bounding box center [852, 470] width 27 height 27
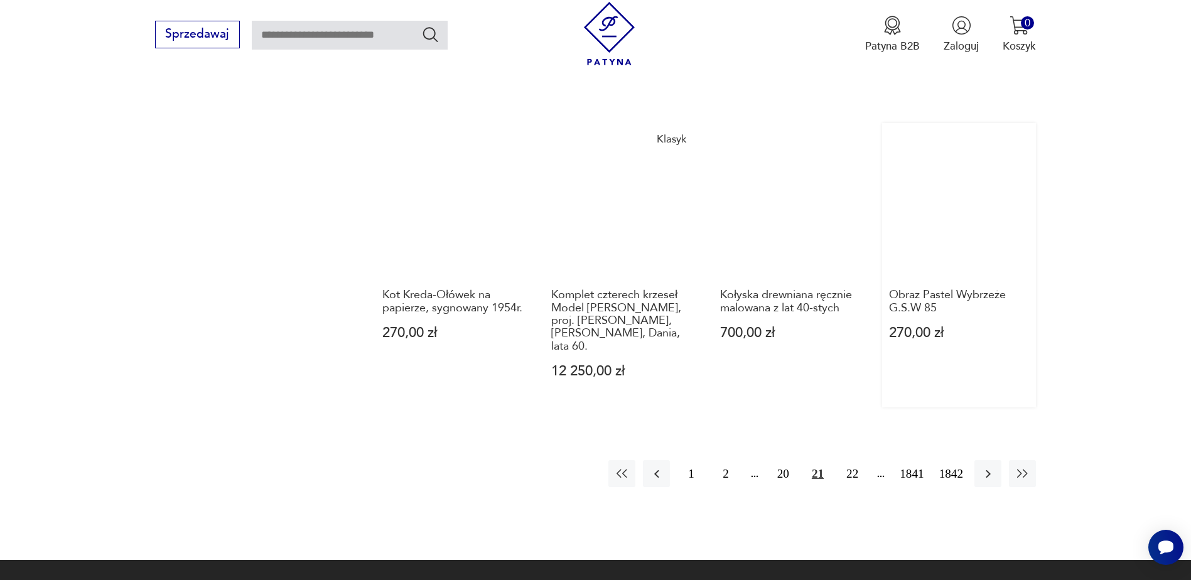
scroll to position [1217, 0]
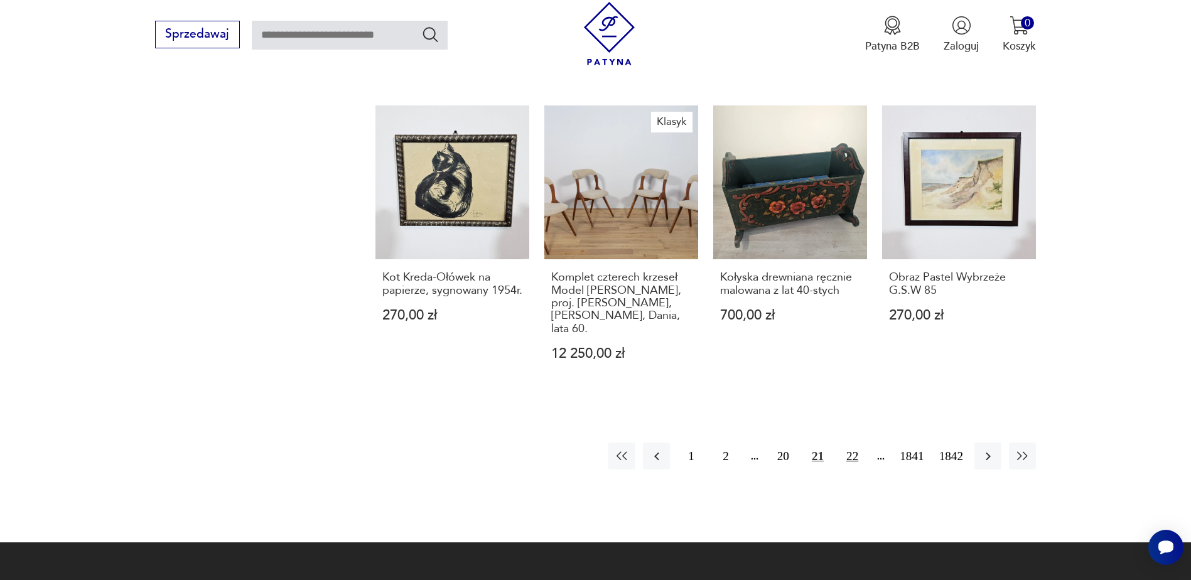
click at [855, 445] on button "22" at bounding box center [852, 456] width 27 height 27
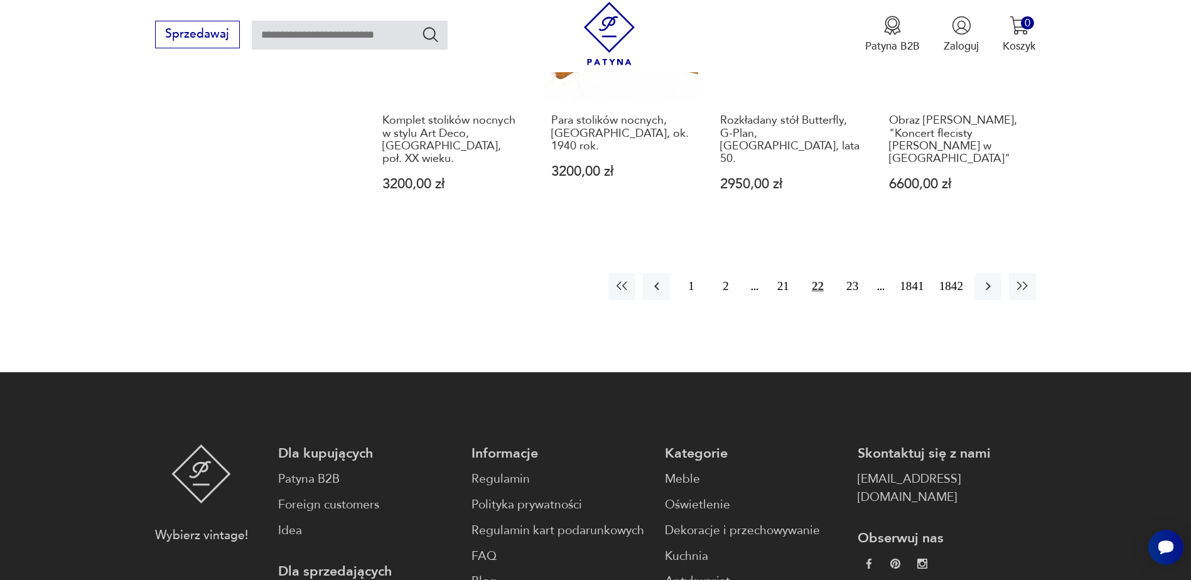
scroll to position [1406, 0]
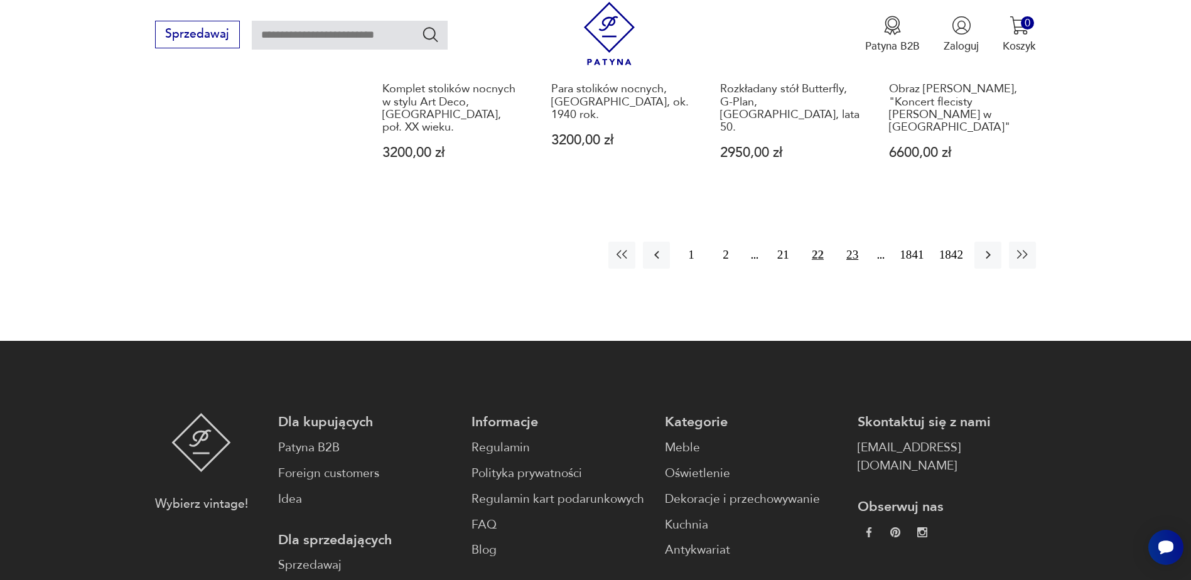
click at [850, 242] on button "23" at bounding box center [852, 255] width 27 height 27
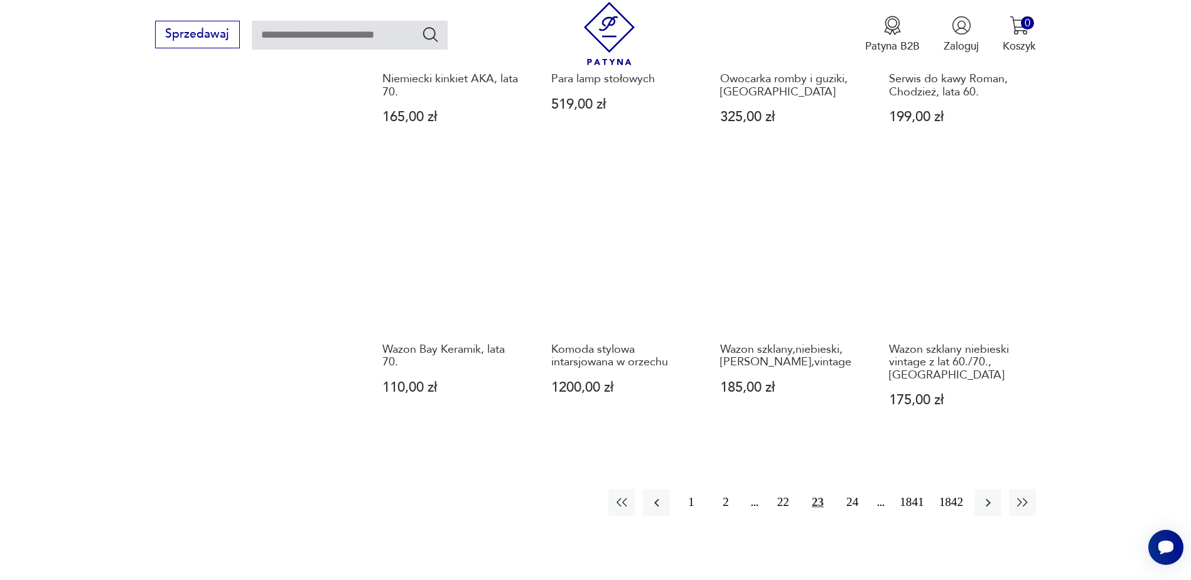
scroll to position [1155, 0]
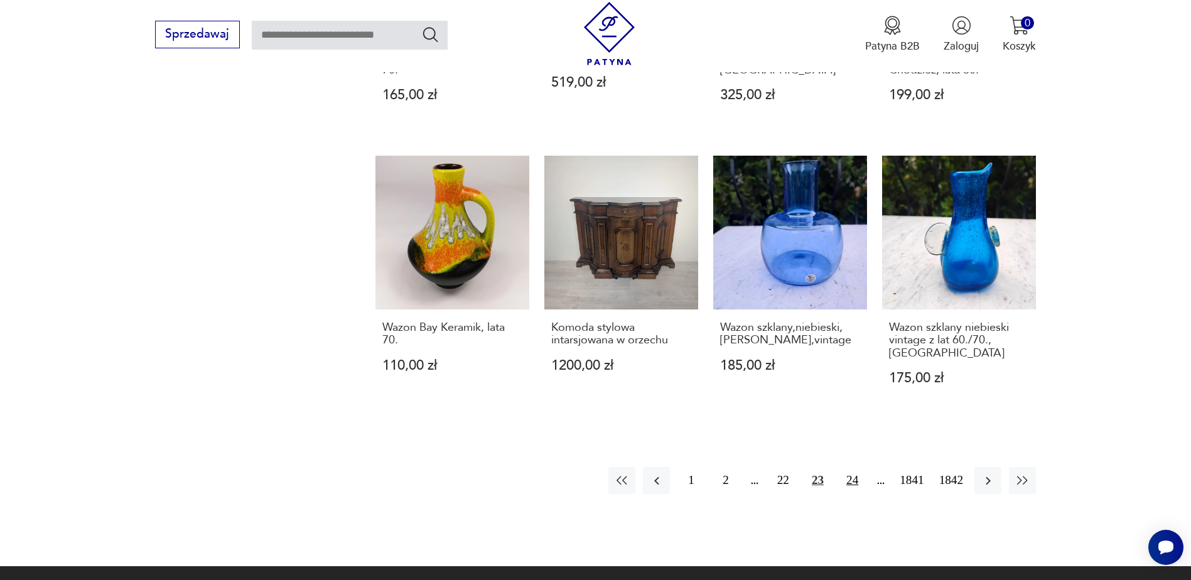
click at [849, 472] on button "24" at bounding box center [852, 480] width 27 height 27
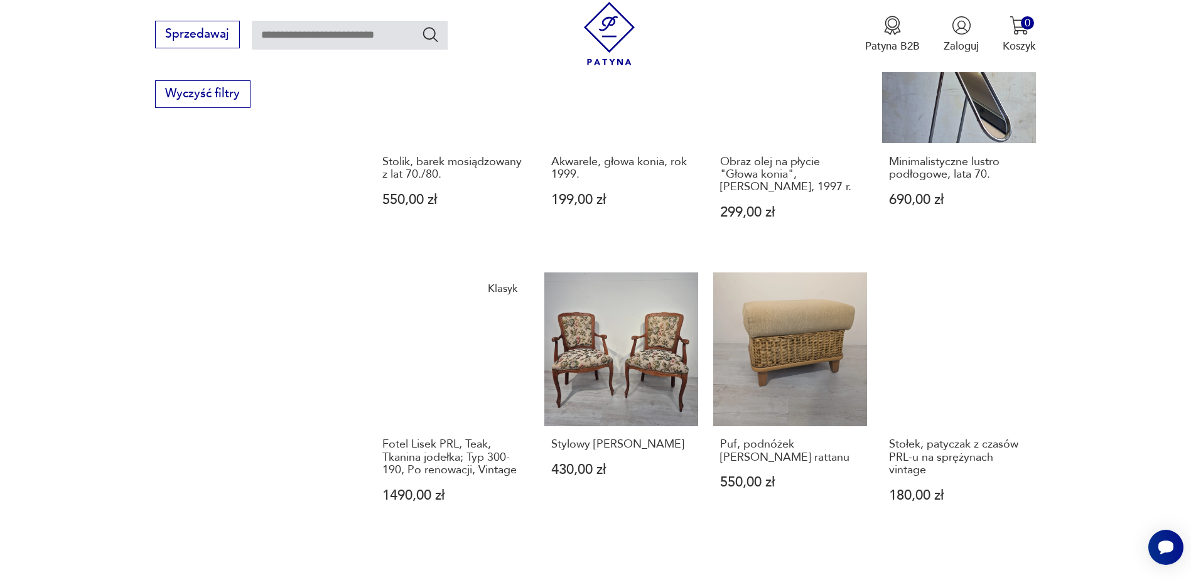
scroll to position [1029, 0]
